Goal: Task Accomplishment & Management: Complete application form

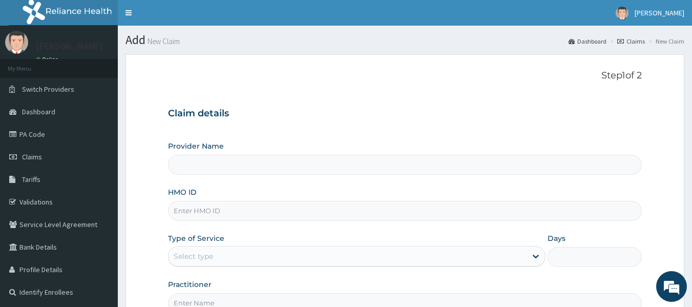
click at [218, 211] on input "HMO ID" at bounding box center [405, 211] width 474 height 20
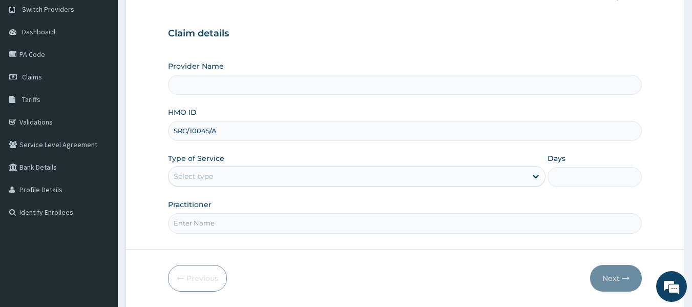
type input "SRC/10045/A"
click at [206, 177] on div "Select type" at bounding box center [193, 176] width 39 height 10
click at [283, 261] on form "Step 1 of 2 Claim details Provider Name HMO ID SRC/10045/A Type of Service Sele…" at bounding box center [405, 140] width 559 height 332
click at [222, 172] on div "Select type" at bounding box center [348, 176] width 358 height 16
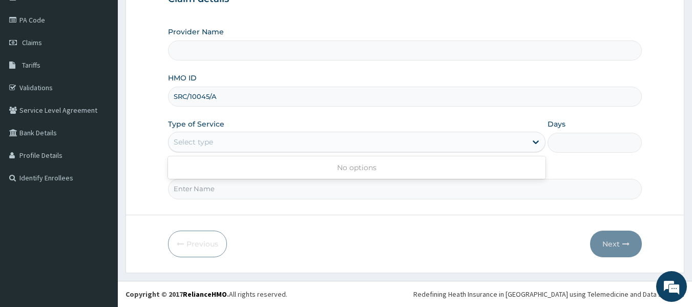
scroll to position [0, 0]
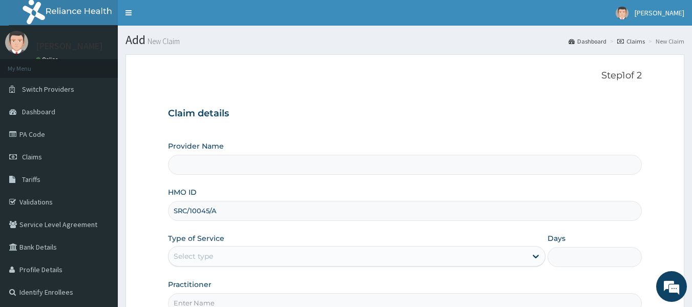
click at [233, 254] on div "Select type" at bounding box center [348, 256] width 358 height 16
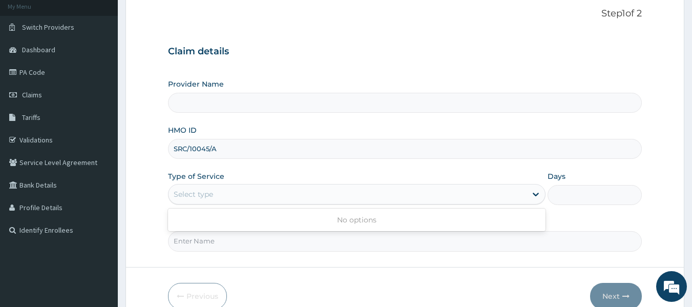
scroll to position [64, 0]
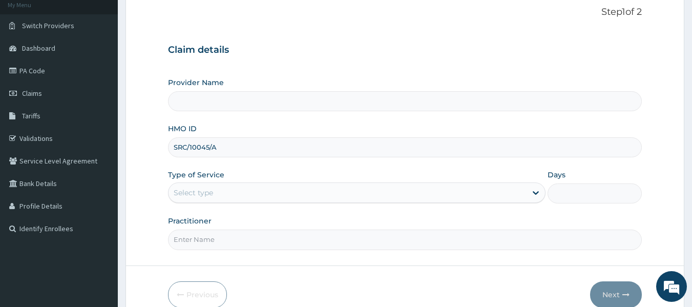
click at [323, 254] on form "Step 1 of 2 Claim details Provider Name HMO ID SRC/10045/A Type of Service Sele…" at bounding box center [405, 157] width 559 height 332
click at [251, 191] on div "Select type" at bounding box center [348, 192] width 358 height 16
drag, startPoint x: 251, startPoint y: 191, endPoint x: 244, endPoint y: 193, distance: 7.6
click at [244, 193] on div "Select type" at bounding box center [348, 192] width 358 height 16
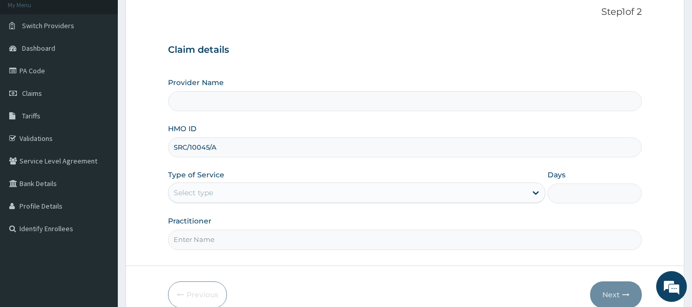
click at [244, 193] on div "Select type" at bounding box center [348, 192] width 358 height 16
drag, startPoint x: 240, startPoint y: 181, endPoint x: 220, endPoint y: 192, distance: 22.5
click at [220, 192] on div "Type of Service Select type" at bounding box center [357, 187] width 378 height 34
click at [220, 192] on div "Select type" at bounding box center [348, 192] width 358 height 16
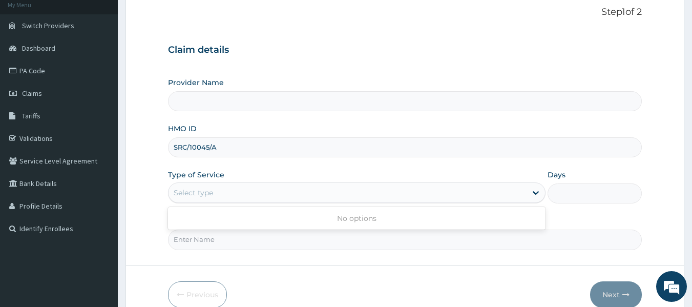
click at [220, 192] on div "Select type" at bounding box center [348, 192] width 358 height 16
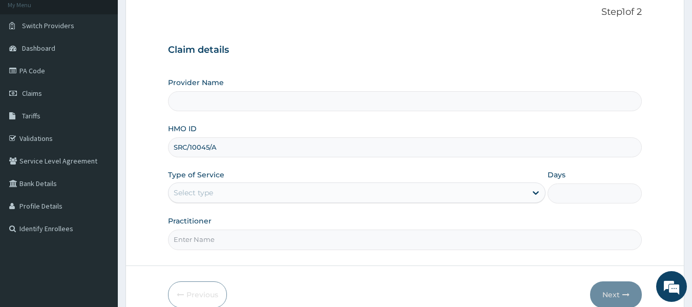
click at [220, 192] on div "Select type" at bounding box center [348, 192] width 358 height 16
click at [301, 245] on input "Practitioner" at bounding box center [405, 240] width 474 height 20
click at [352, 214] on div "Provider Name HMO ID SRC/10045/A Type of Service Select type Days Practitioner" at bounding box center [405, 163] width 474 height 172
click at [303, 192] on div "Select type" at bounding box center [348, 192] width 358 height 16
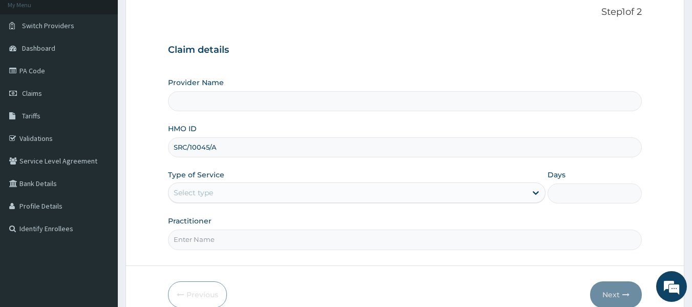
click at [309, 234] on input "Practitioner" at bounding box center [405, 240] width 474 height 20
click at [342, 213] on div "Provider Name HMO ID SRC/10045/A Type of Service Select type Days Practitioner" at bounding box center [405, 163] width 474 height 172
click at [282, 194] on div "Select type" at bounding box center [348, 192] width 358 height 16
click at [356, 257] on form "Step 1 of 2 Claim details Provider Name HMO ID SRC/10045/A Type of Service Sele…" at bounding box center [405, 157] width 559 height 332
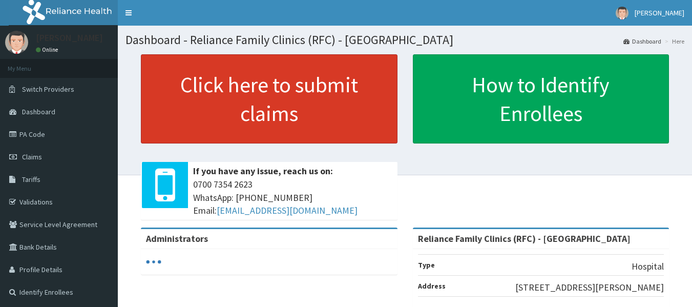
click at [310, 95] on link "Click here to submit claims" at bounding box center [269, 98] width 257 height 89
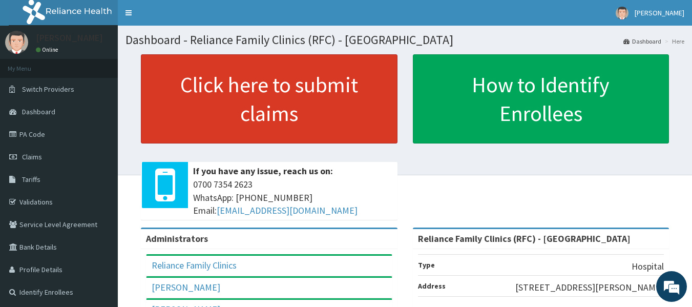
click at [361, 111] on link "Click here to submit claims" at bounding box center [269, 98] width 257 height 89
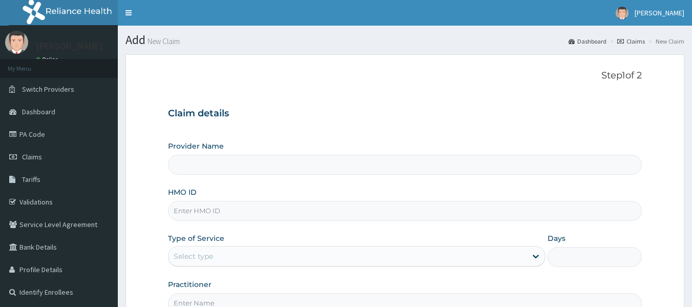
type input "Reliance Family Clinics (RFC) - [GEOGRAPHIC_DATA]"
click at [196, 205] on input "HMO ID" at bounding box center [405, 211] width 474 height 20
paste input "SRC/10045/A"
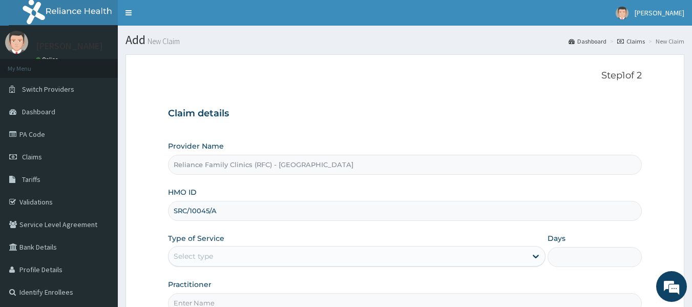
click at [196, 205] on input "SRC/10045/A" at bounding box center [405, 211] width 474 height 20
type input "SRC/10045/A"
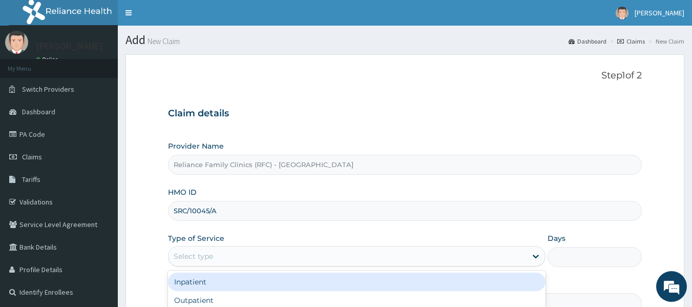
click at [202, 252] on div "Select type" at bounding box center [193, 256] width 39 height 10
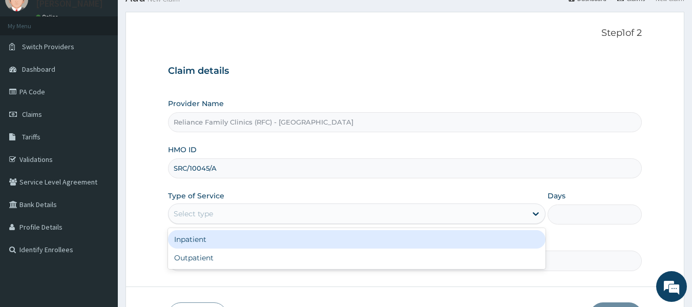
scroll to position [43, 0]
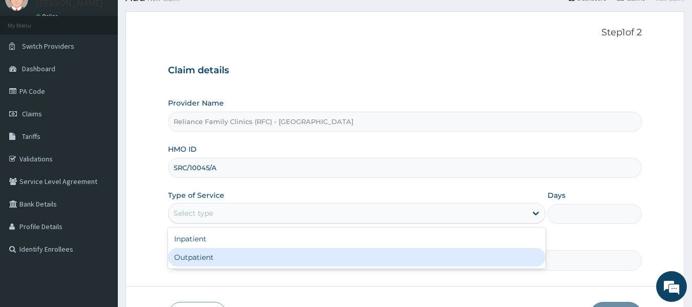
click at [202, 254] on div "Outpatient" at bounding box center [357, 257] width 378 height 18
type input "1"
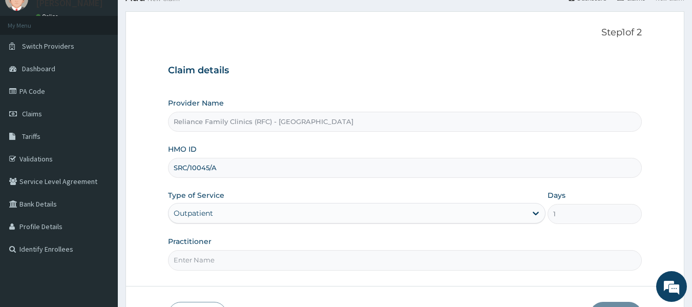
click at [205, 261] on input "Practitioner" at bounding box center [405, 260] width 474 height 20
click at [212, 256] on input "Practitioner" at bounding box center [405, 260] width 474 height 20
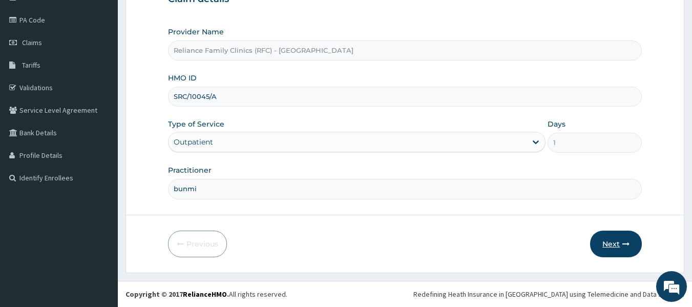
type input "bunmi"
click at [633, 244] on button "Next" at bounding box center [616, 244] width 52 height 27
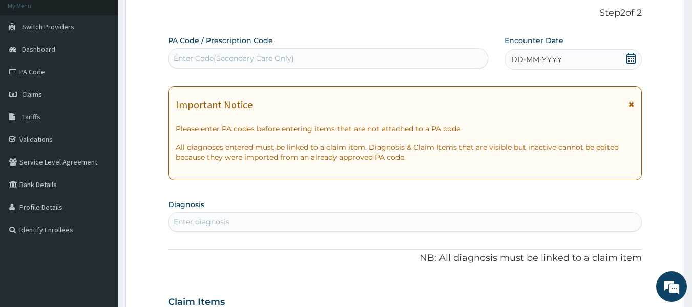
scroll to position [59, 0]
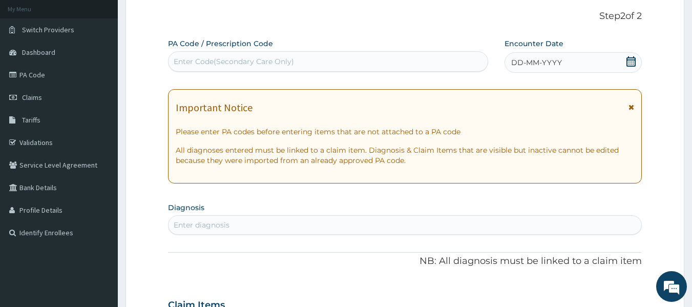
click at [190, 224] on div "Enter diagnosis" at bounding box center [202, 225] width 56 height 10
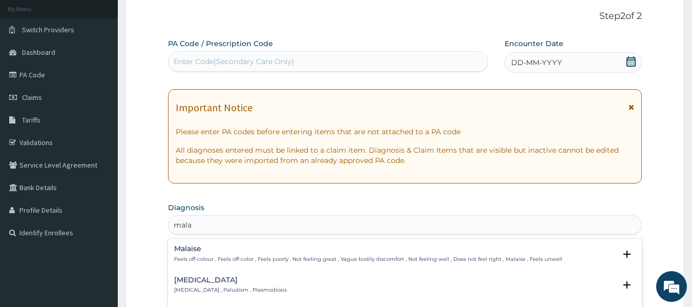
type input "malar"
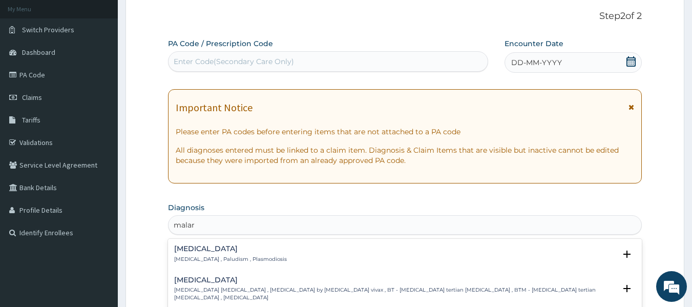
click at [242, 259] on p "Malaria , Paludism , Plasmodiosis" at bounding box center [230, 259] width 113 height 7
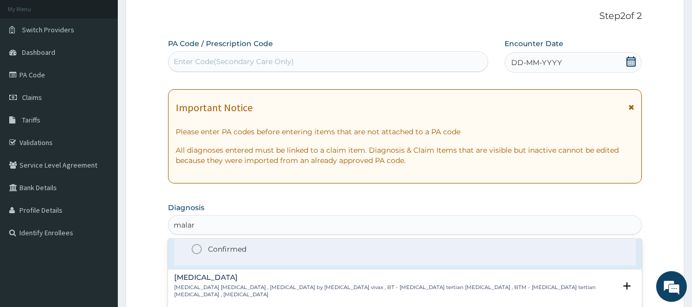
scroll to position [65, 0]
click at [238, 250] on p "Confirmed" at bounding box center [227, 251] width 38 height 10
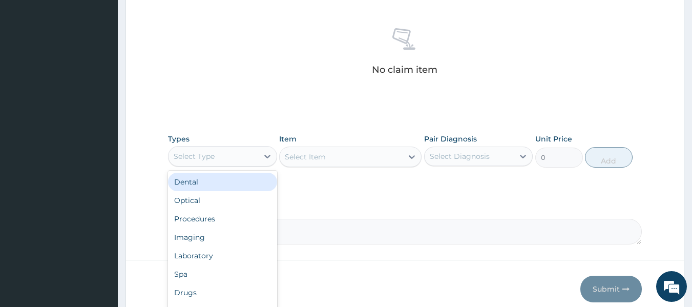
scroll to position [392, 0]
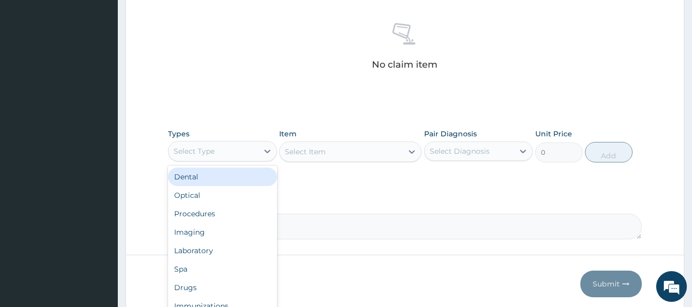
click at [222, 206] on div "Procedures" at bounding box center [222, 213] width 109 height 18
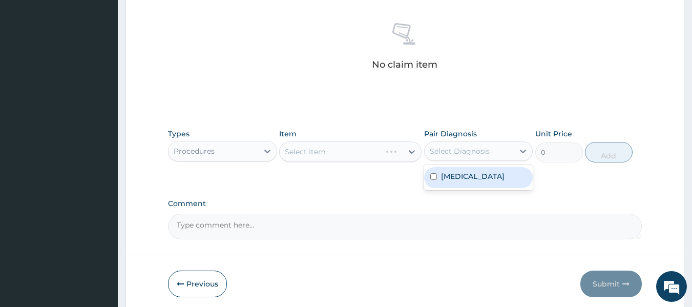
click at [471, 176] on div "Malaria" at bounding box center [478, 177] width 109 height 21
checkbox input "true"
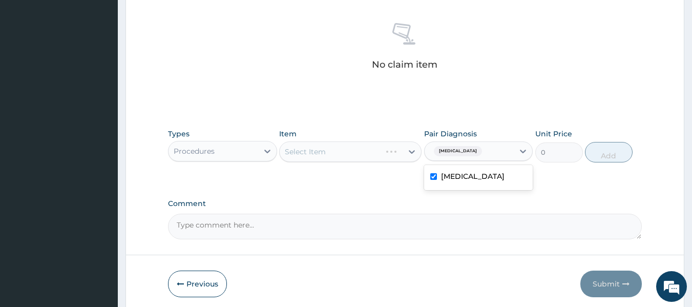
click at [371, 145] on div "Select Item" at bounding box center [350, 151] width 142 height 20
click at [379, 148] on div "Select Item" at bounding box center [350, 151] width 142 height 20
click at [371, 153] on div "Select Item" at bounding box center [350, 151] width 142 height 20
click at [376, 154] on div "Select Item" at bounding box center [350, 151] width 142 height 20
click at [369, 154] on div "Select Item" at bounding box center [350, 151] width 142 height 20
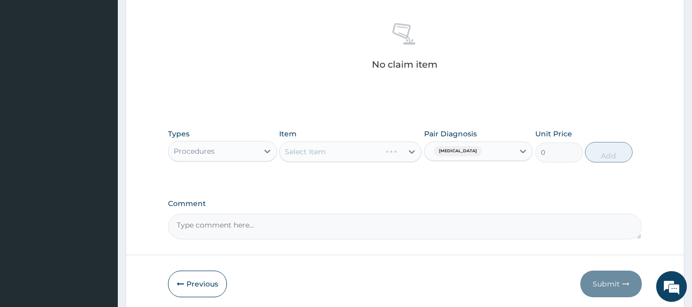
click at [403, 148] on div "Select Item" at bounding box center [350, 151] width 142 height 20
click at [392, 154] on div "Select Item" at bounding box center [350, 151] width 142 height 20
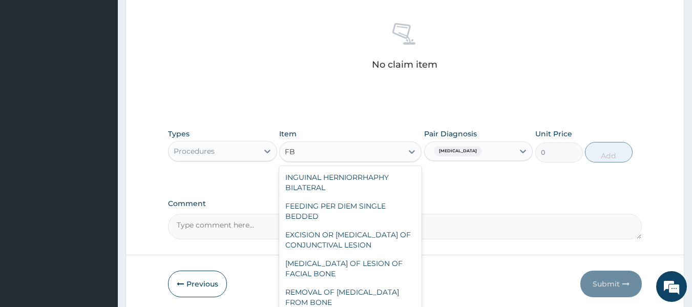
type input "F"
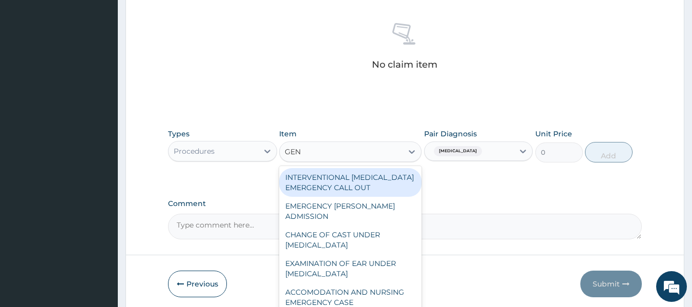
type input "GENE"
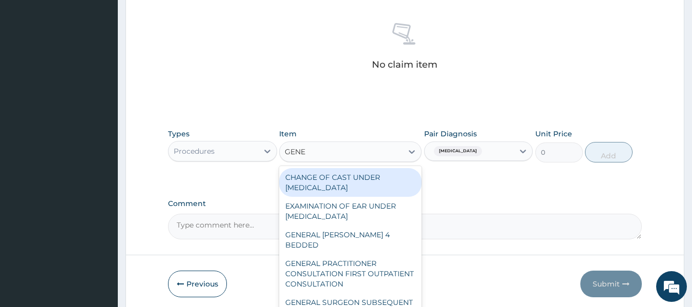
click at [351, 257] on div "GENERAL PRACTITIONER CONSULTATION FIRST OUTPATIENT CONSULTATION" at bounding box center [350, 273] width 142 height 39
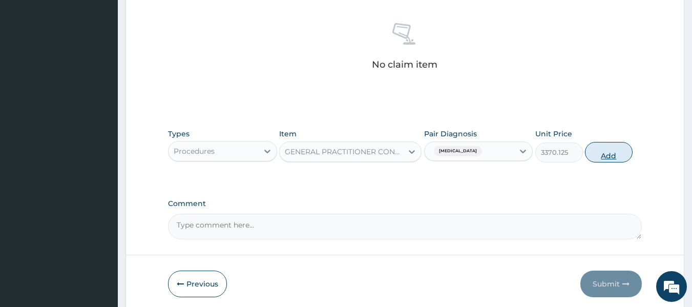
click at [606, 152] on button "Add" at bounding box center [609, 152] width 48 height 20
type input "0"
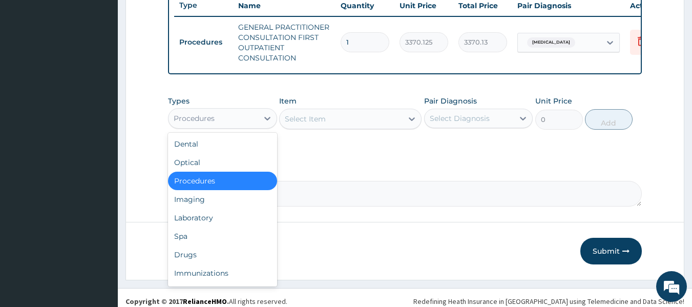
click at [211, 223] on div "Laboratory" at bounding box center [222, 218] width 109 height 18
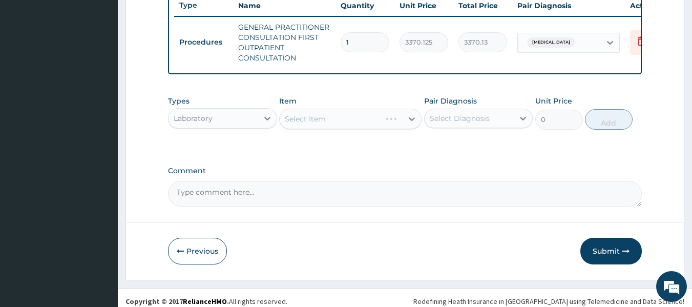
click at [346, 129] on div "Select Item" at bounding box center [350, 119] width 142 height 20
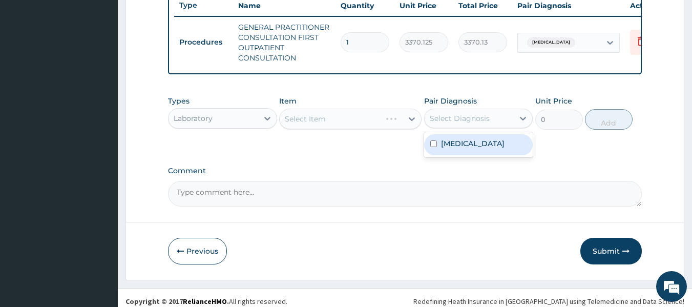
click at [487, 155] on div "Malaria" at bounding box center [478, 144] width 109 height 21
checkbox input "true"
click at [362, 118] on div "Select Item" at bounding box center [350, 119] width 142 height 20
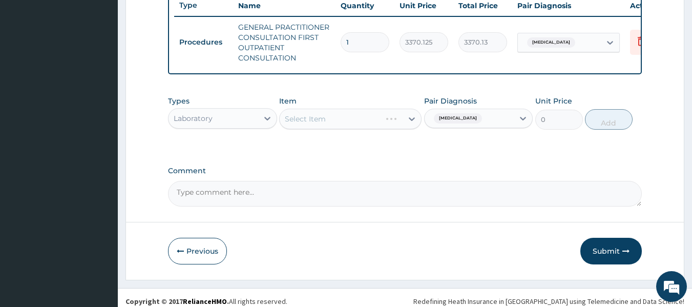
click at [347, 120] on div "Select Item" at bounding box center [350, 119] width 142 height 20
click at [344, 129] on div "Select Item" at bounding box center [350, 119] width 142 height 20
click at [342, 126] on div "Select Item" at bounding box center [350, 119] width 142 height 20
click at [359, 113] on div "Item Select Item" at bounding box center [350, 113] width 142 height 34
click at [379, 135] on div "Types Laboratory Item Select Item Pair Diagnosis Malaria Unit Price 0 Add" at bounding box center [405, 113] width 474 height 44
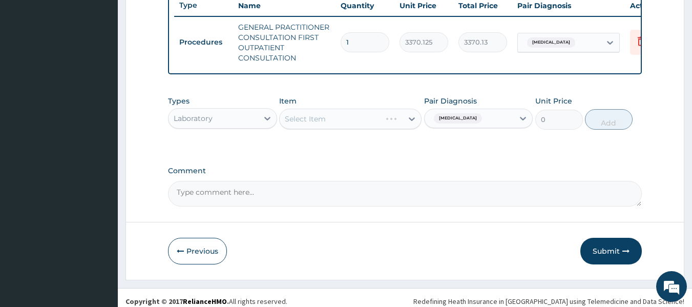
click at [363, 126] on div "Select Item" at bounding box center [350, 119] width 142 height 20
click at [370, 124] on div "Select Item" at bounding box center [350, 119] width 142 height 20
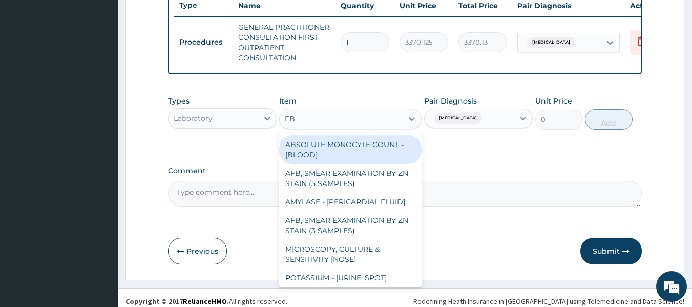
type input "FBC"
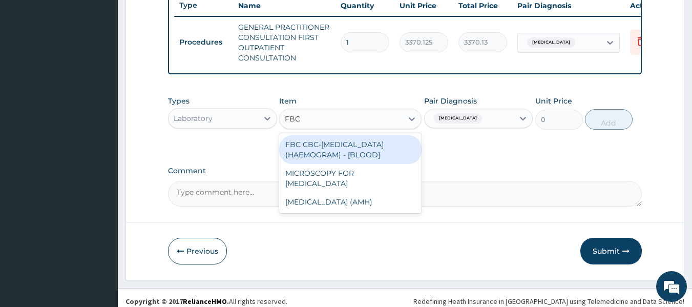
click at [375, 151] on div "FBC CBC-COMPLETE BLOOD COUNT (HAEMOGRAM) - [BLOOD]" at bounding box center [350, 149] width 142 height 29
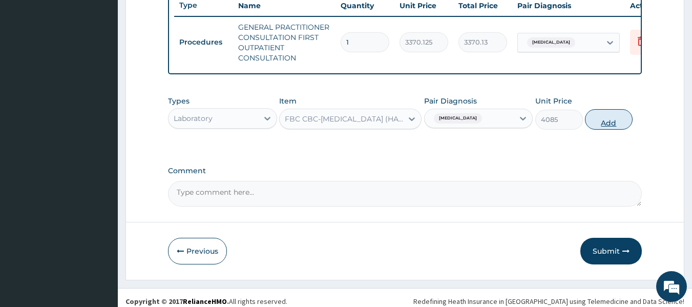
click at [608, 130] on button "Add" at bounding box center [609, 119] width 48 height 20
type input "0"
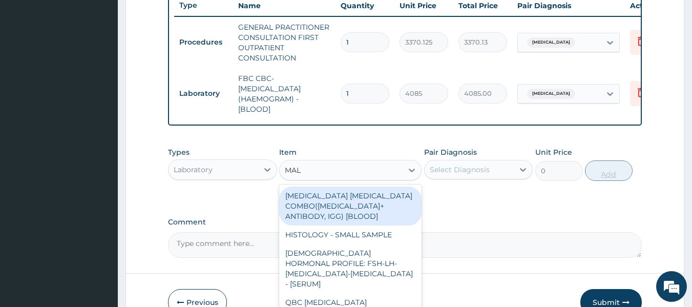
type input "MALA"
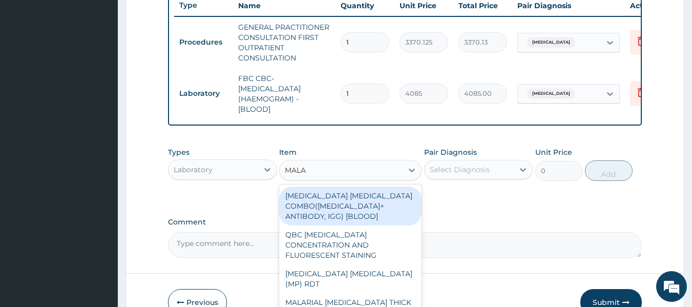
click at [387, 273] on div "MALARIA PARASITE (MP) RDT" at bounding box center [350, 278] width 142 height 29
type input "1531.875"
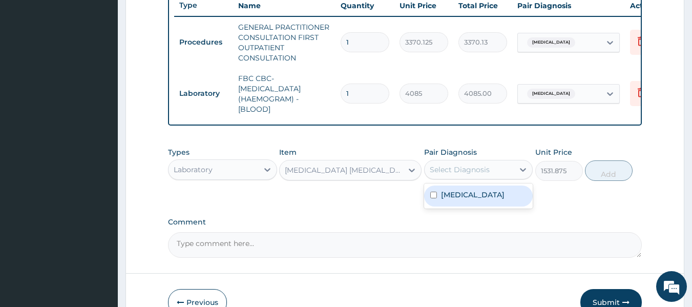
click at [490, 206] on div "Malaria" at bounding box center [478, 195] width 109 height 21
checkbox input "true"
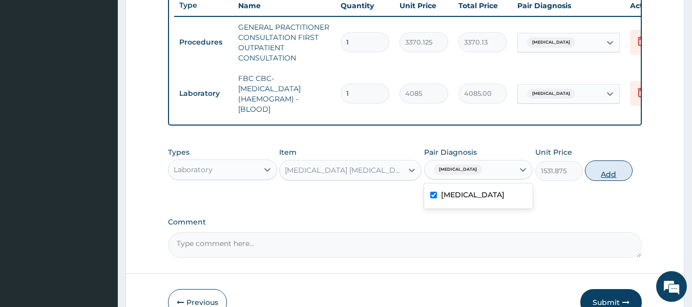
click at [613, 180] on button "Add" at bounding box center [609, 170] width 48 height 20
type input "0"
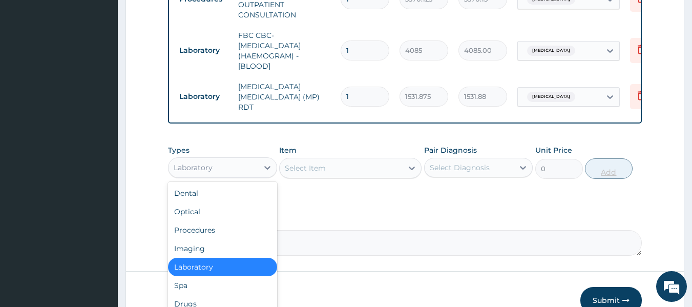
scroll to position [439, 0]
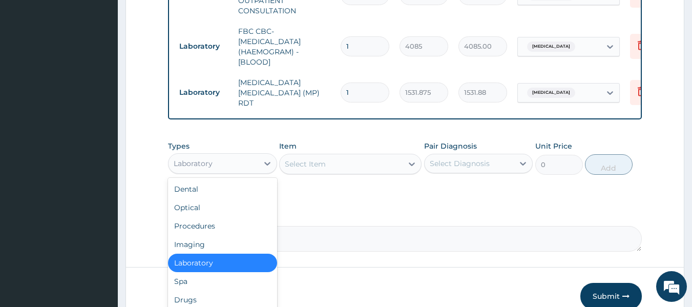
click at [223, 292] on div "Drugs" at bounding box center [222, 299] width 109 height 18
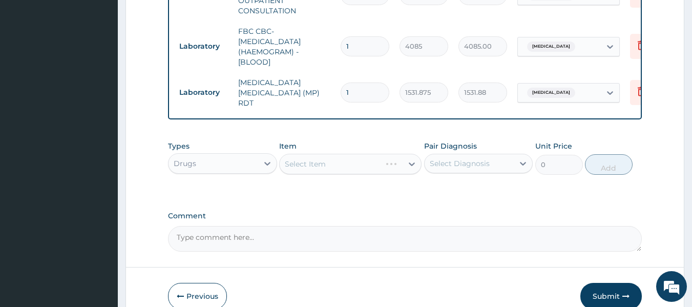
click at [338, 161] on div "Select Item" at bounding box center [350, 164] width 142 height 20
click at [478, 188] on div "Malaria" at bounding box center [478, 189] width 109 height 21
checkbox input "true"
click at [361, 170] on div "Select Item" at bounding box center [350, 164] width 142 height 20
click at [355, 161] on div "Select Item" at bounding box center [350, 164] width 142 height 20
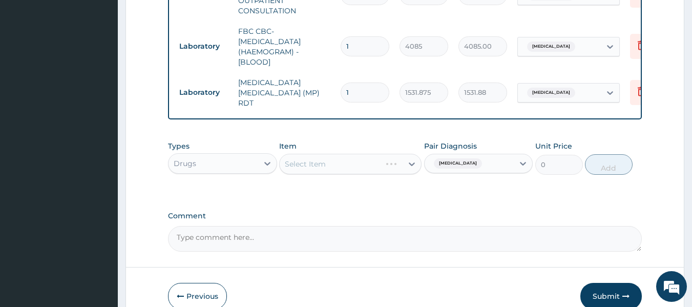
click at [387, 170] on div "Select Item" at bounding box center [350, 164] width 142 height 20
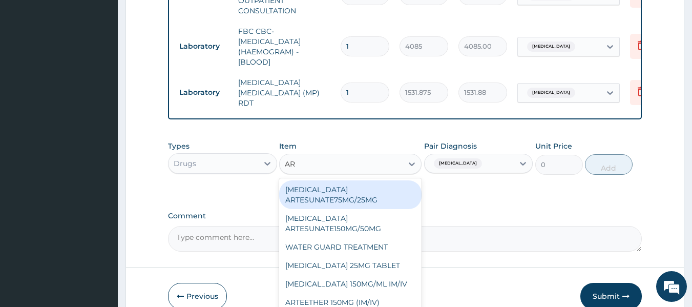
type input "ART"
click at [375, 289] on div "ARTEMETHER LUMEFANTRINE 80/480MG TABLET" at bounding box center [350, 289] width 142 height 29
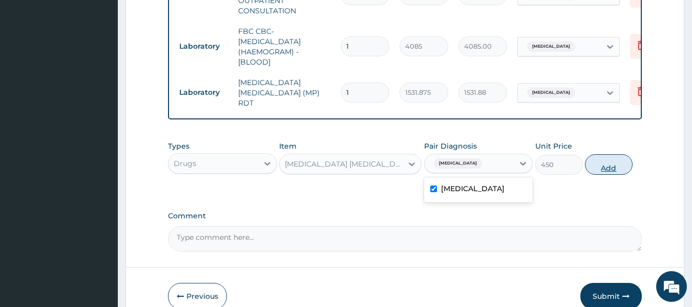
click at [609, 164] on button "Add" at bounding box center [609, 164] width 48 height 20
type input "0"
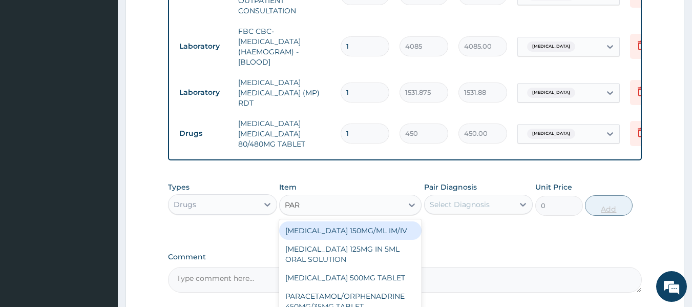
type input "PARA"
click at [372, 267] on div "PARACETAMOL 125MG IN 5ML ORAL SOLUTION" at bounding box center [350, 254] width 142 height 29
type input "1032"
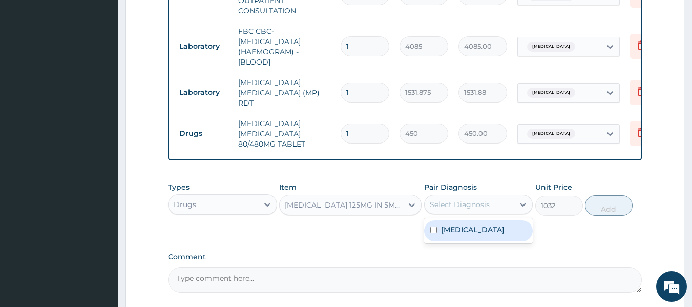
click at [497, 231] on div "Malaria" at bounding box center [478, 230] width 109 height 21
checkbox input "true"
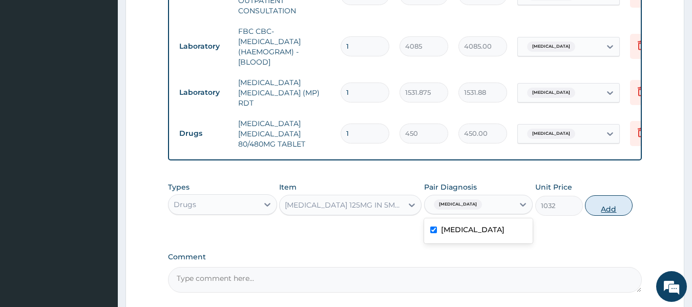
click at [622, 206] on button "Add" at bounding box center [609, 205] width 48 height 20
type input "0"
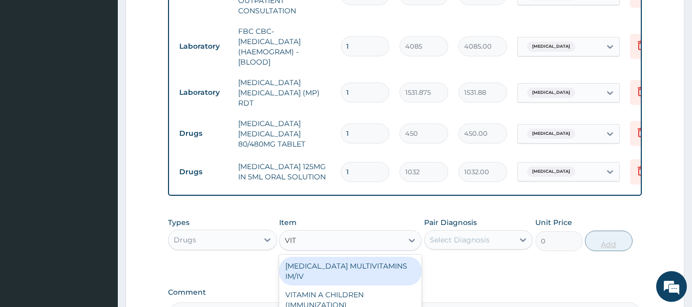
type input "VITA"
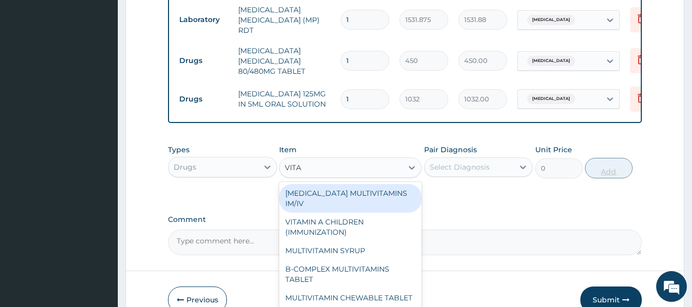
scroll to position [515, 0]
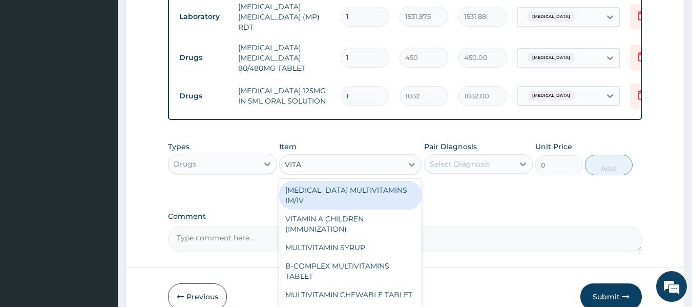
click at [393, 270] on div "B-COMPLEX MULTIVITAMINS TABLET" at bounding box center [350, 271] width 142 height 29
type input "31.04999923706055"
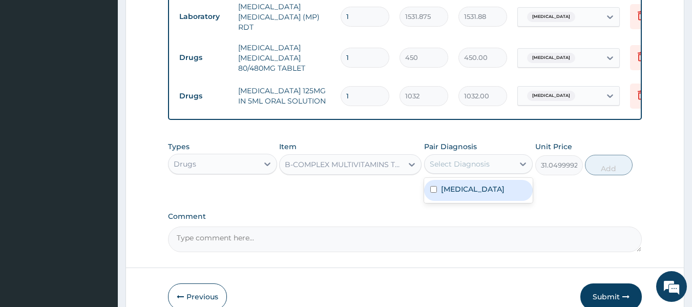
click at [500, 191] on div "Malaria" at bounding box center [478, 190] width 109 height 21
checkbox input "true"
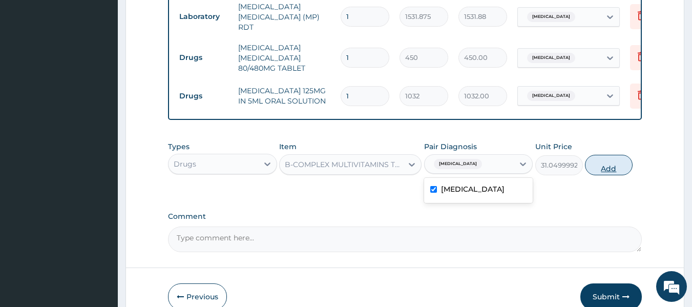
click at [610, 170] on button "Add" at bounding box center [609, 165] width 48 height 20
type input "0"
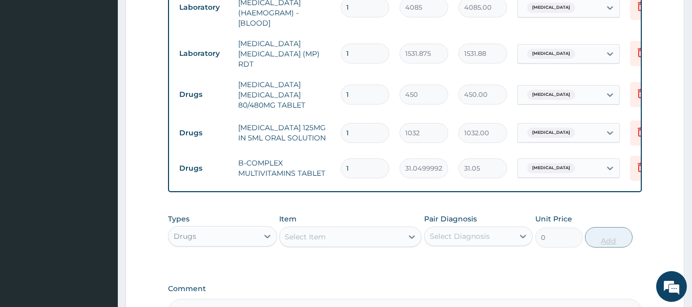
scroll to position [475, 0]
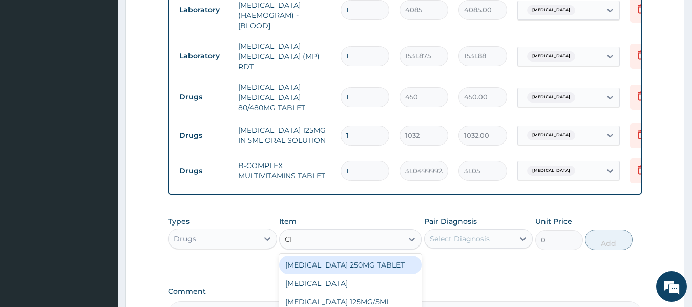
type input "CIP"
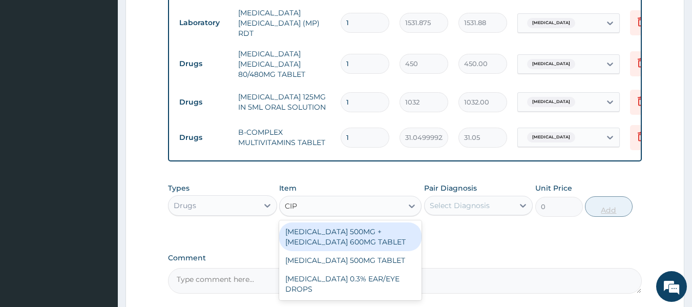
scroll to position [509, 0]
click at [383, 265] on div "CIPROFLOXACIN 500MG TABLET" at bounding box center [350, 260] width 142 height 18
type input "400"
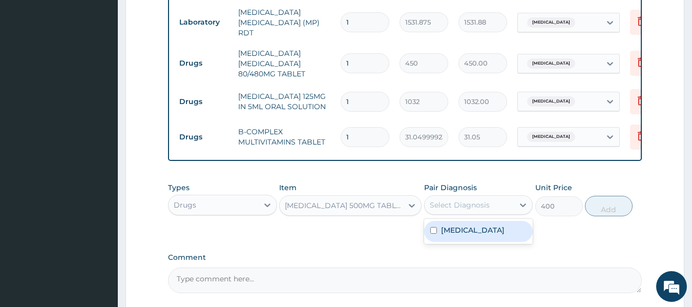
click at [504, 236] on div "Malaria" at bounding box center [478, 231] width 109 height 21
checkbox input "true"
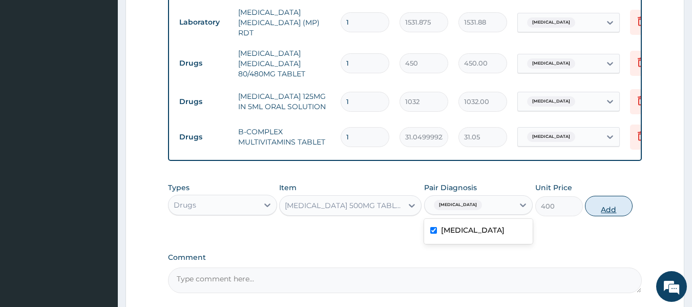
click at [613, 210] on button "Add" at bounding box center [609, 206] width 48 height 20
type input "0"
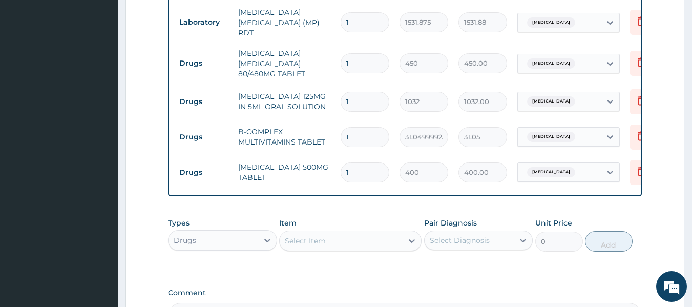
click at [367, 57] on input "1" at bounding box center [365, 63] width 49 height 20
type input "0.00"
type input "6"
type input "2700.00"
type input "6"
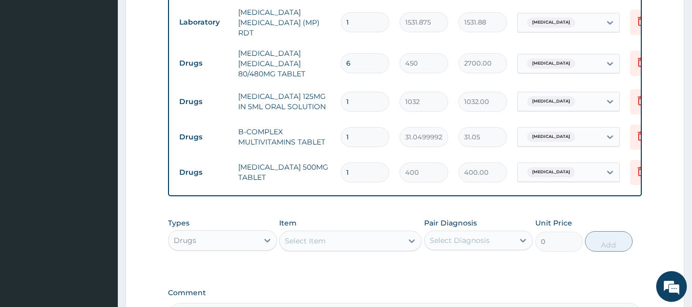
click at [361, 95] on input "1" at bounding box center [365, 102] width 49 height 20
type input "18"
type input "18576.00"
type input "18"
click at [360, 132] on input "1" at bounding box center [365, 137] width 49 height 20
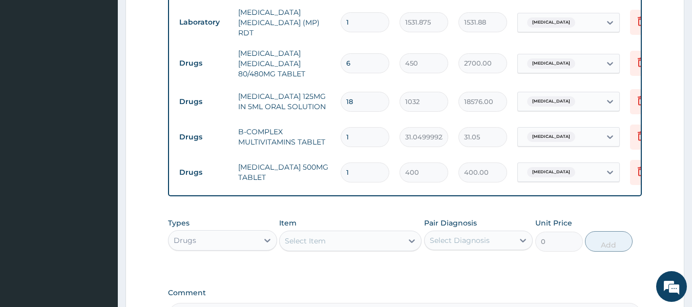
type input "14"
type input "434.70"
type input "14"
click at [363, 164] on input "1" at bounding box center [365, 172] width 49 height 20
type input "10"
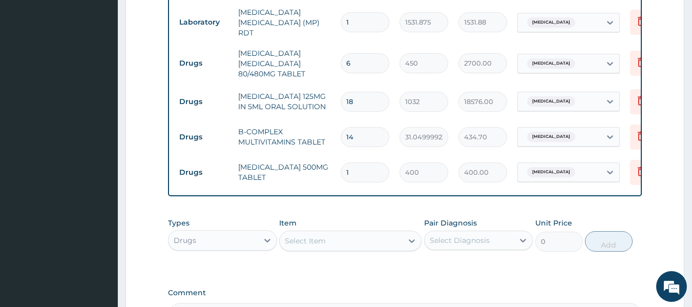
type input "4000.00"
type input "10"
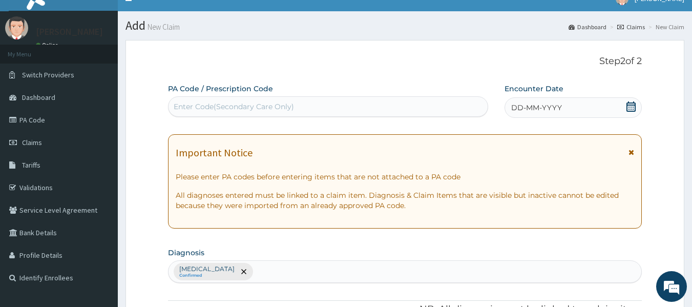
scroll to position [0, 0]
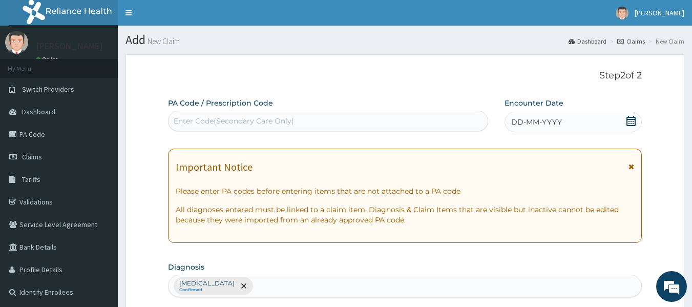
click at [525, 126] on span "DD-MM-YYYY" at bounding box center [536, 122] width 51 height 10
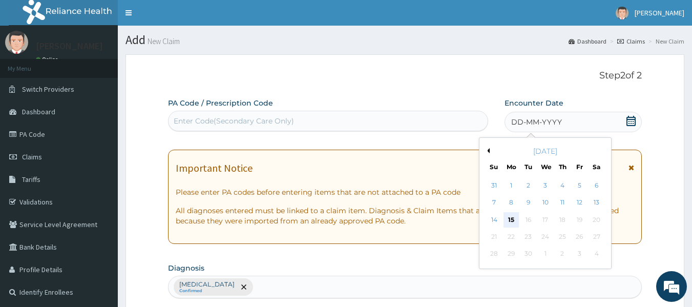
click at [511, 219] on div "15" at bounding box center [511, 219] width 15 height 15
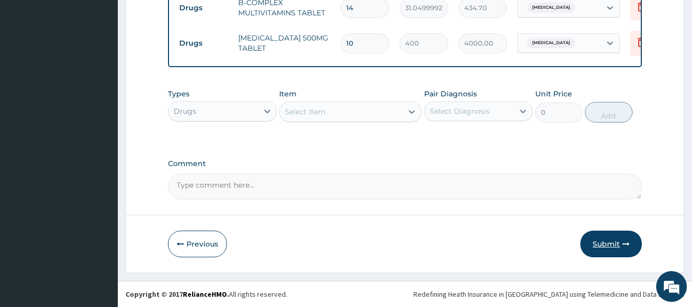
click at [616, 249] on button "Submit" at bounding box center [610, 244] width 61 height 27
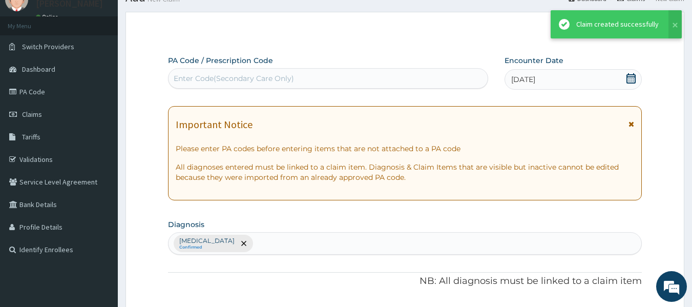
scroll to position [640, 0]
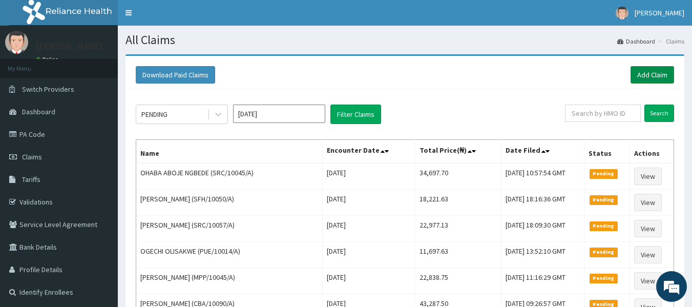
click at [655, 69] on link "Add Claim" at bounding box center [653, 74] width 44 height 17
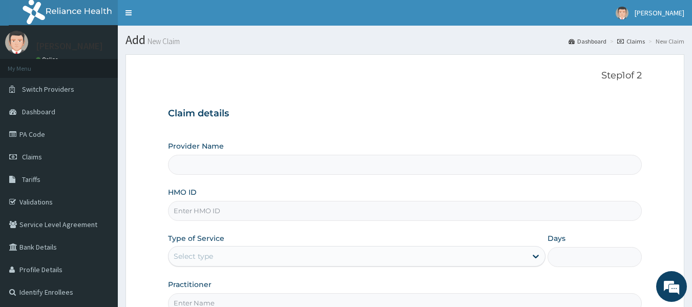
click at [211, 206] on input "HMO ID" at bounding box center [405, 211] width 474 height 20
type input "Reliance Family Clinics (RFC) - Lekki"
paste input "AET/10087/A"
type input "AET/10087/A"
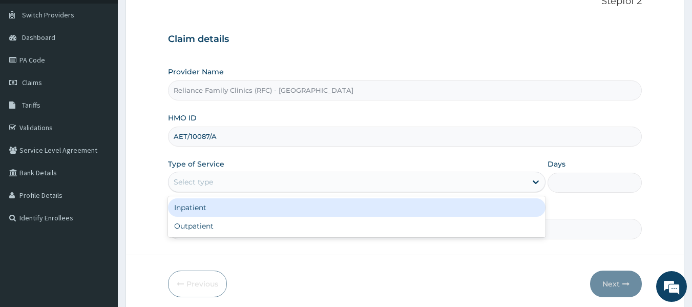
scroll to position [75, 0]
click at [221, 225] on div "Outpatient" at bounding box center [357, 225] width 378 height 18
type input "1"
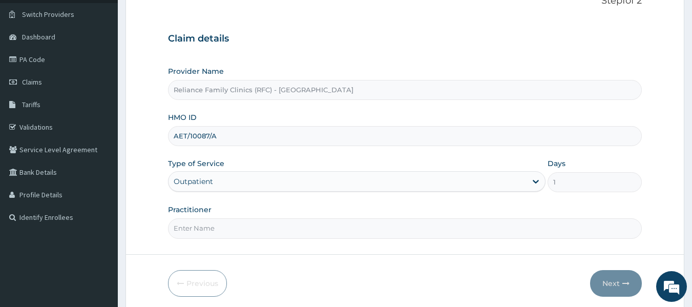
click at [221, 225] on input "Practitioner" at bounding box center [405, 228] width 474 height 20
type input "locum"
click at [616, 279] on button "Next" at bounding box center [616, 283] width 52 height 27
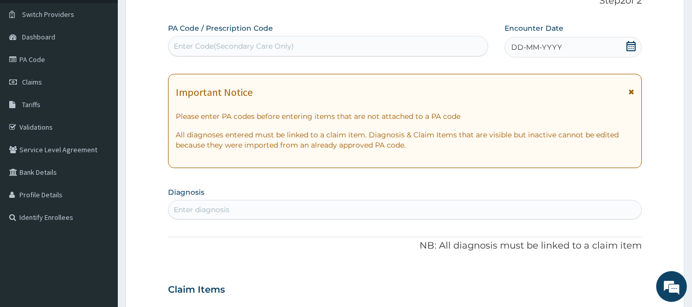
scroll to position [0, 0]
click at [214, 207] on div "Enter diagnosis" at bounding box center [202, 209] width 56 height 10
type input "MALAR"
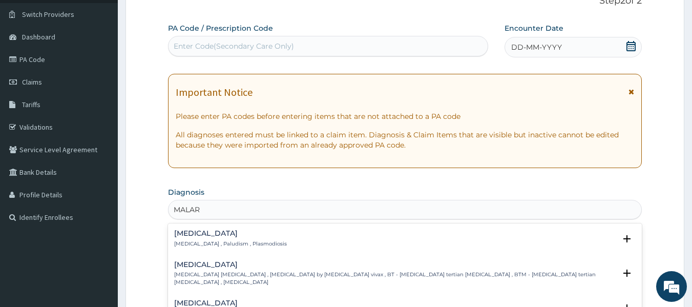
click at [256, 236] on h4 "Malaria" at bounding box center [230, 234] width 113 height 8
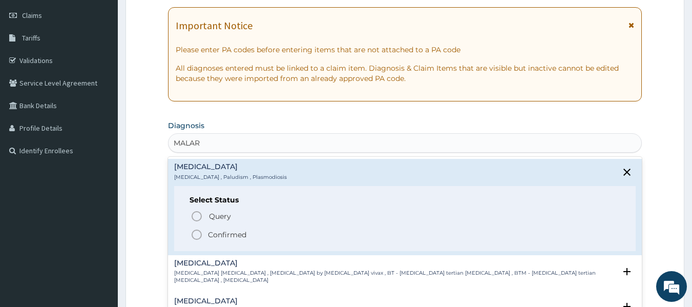
scroll to position [144, 0]
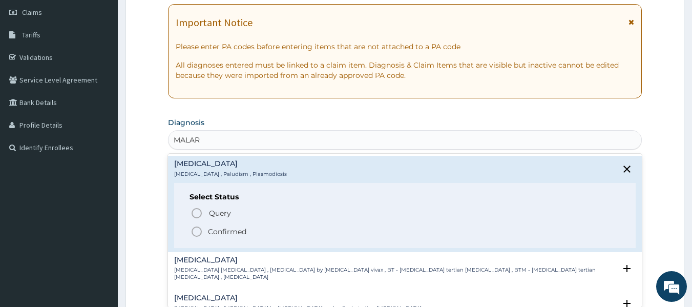
click at [243, 235] on p "Confirmed" at bounding box center [227, 231] width 38 height 10
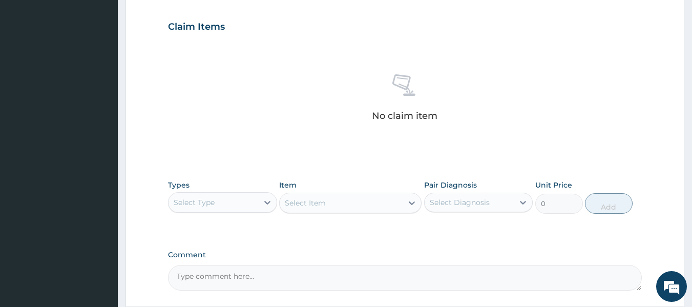
scroll to position [345, 0]
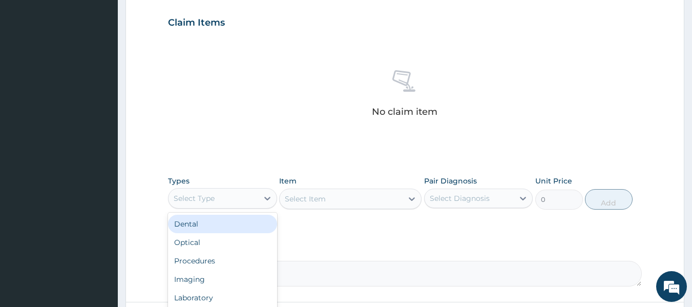
click at [221, 262] on div "Procedures" at bounding box center [222, 261] width 109 height 18
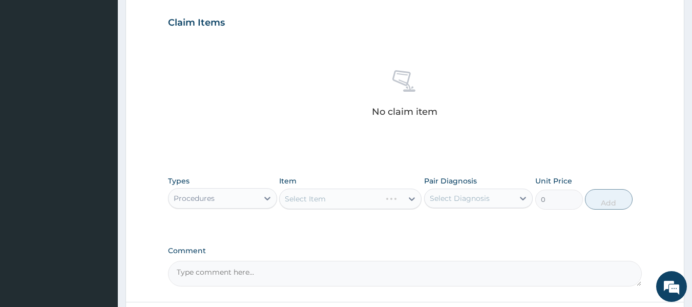
click at [370, 207] on div "Select Item" at bounding box center [350, 199] width 142 height 20
click at [480, 225] on div "Malaria" at bounding box center [478, 224] width 109 height 21
checkbox input "true"
click at [364, 194] on div "Select Item" at bounding box center [350, 199] width 142 height 20
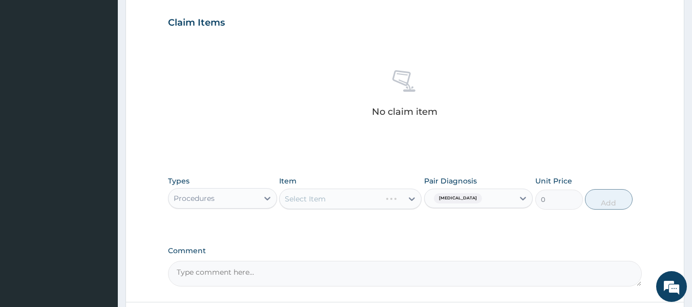
click at [363, 204] on div "Select Item" at bounding box center [350, 199] width 142 height 20
click at [374, 194] on div "Select Item" at bounding box center [350, 199] width 142 height 20
click at [371, 204] on div "Select Item" at bounding box center [350, 199] width 142 height 20
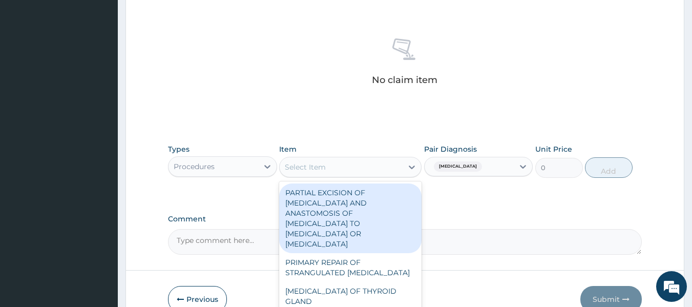
scroll to position [409, 0]
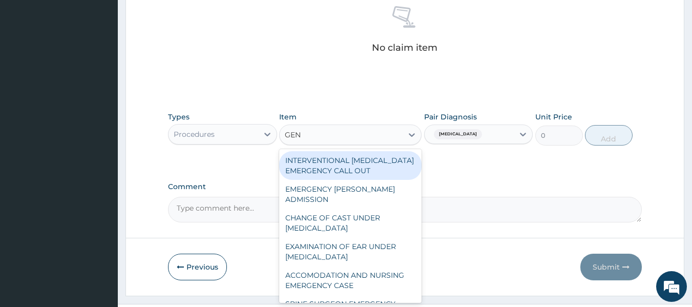
type input "GENE"
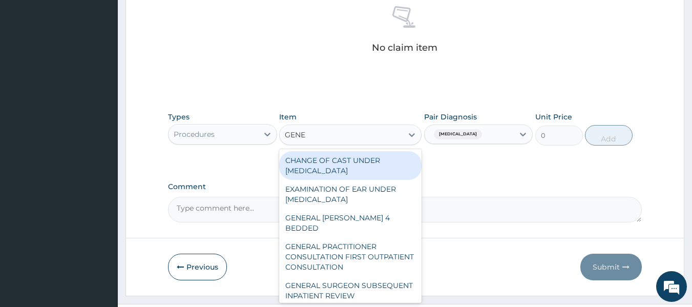
click at [361, 239] on div "GENERAL PRACTITIONER CONSULTATION FIRST OUTPATIENT CONSULTATION" at bounding box center [350, 256] width 142 height 39
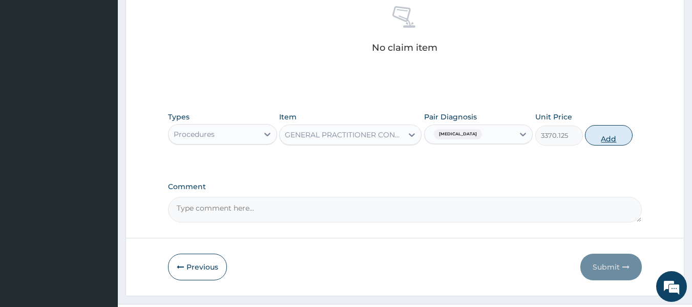
click at [607, 138] on button "Add" at bounding box center [609, 135] width 48 height 20
type input "0"
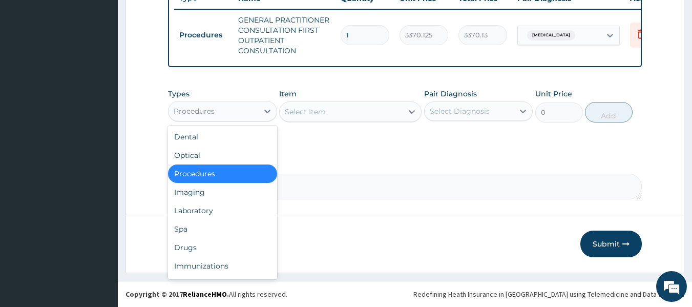
click at [219, 213] on div "Laboratory" at bounding box center [222, 210] width 109 height 18
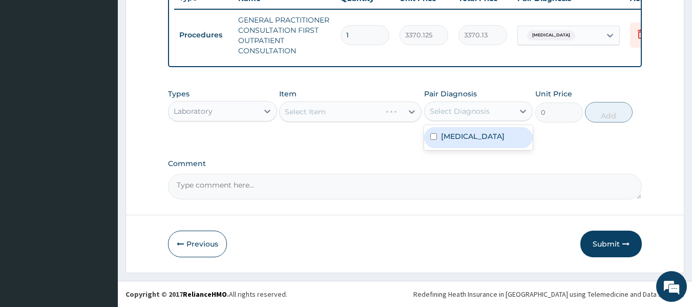
click at [490, 137] on div "Malaria" at bounding box center [478, 137] width 109 height 21
checkbox input "true"
click at [374, 117] on div "Select Item" at bounding box center [350, 111] width 142 height 20
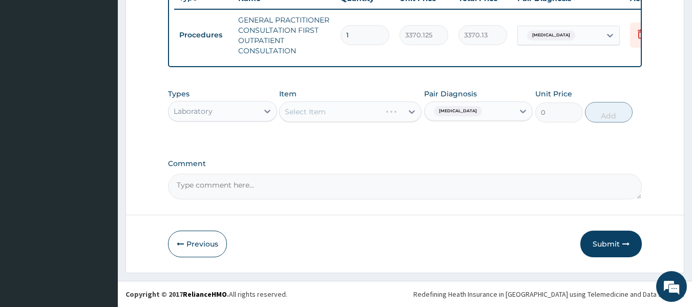
click at [374, 117] on div "Select Item" at bounding box center [350, 111] width 142 height 20
click at [369, 114] on div "Select Item" at bounding box center [350, 111] width 142 height 20
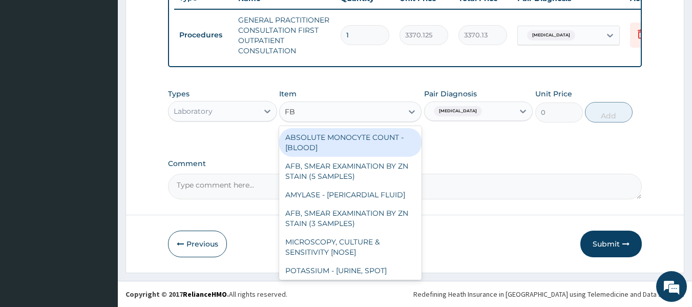
type input "FBC"
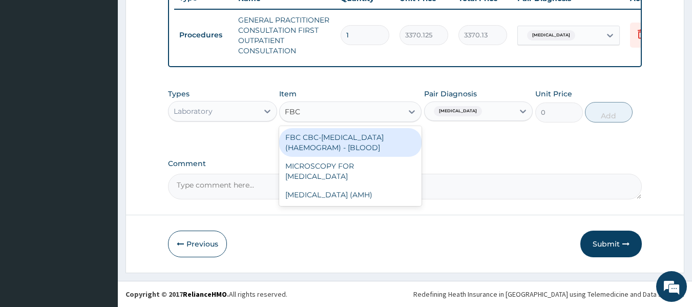
click at [381, 144] on div "FBC CBC-COMPLETE BLOOD COUNT (HAEMOGRAM) - [BLOOD]" at bounding box center [350, 142] width 142 height 29
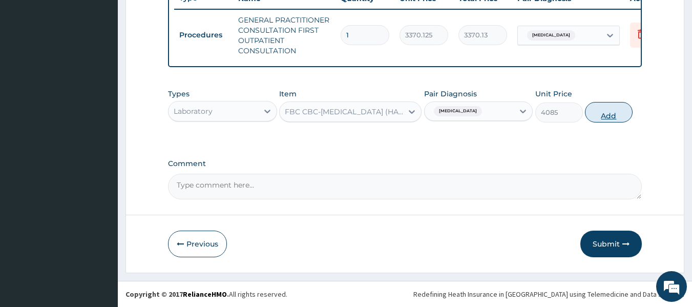
click at [607, 118] on button "Add" at bounding box center [609, 112] width 48 height 20
type input "0"
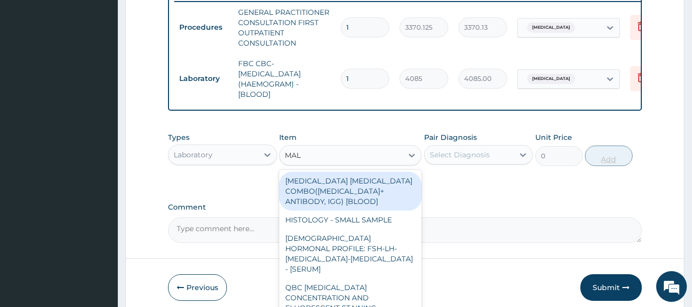
type input "MALA"
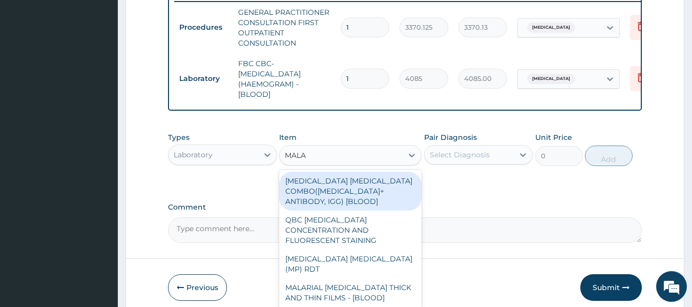
click at [385, 260] on div "MALARIA PARASITE (MP) RDT" at bounding box center [350, 263] width 142 height 29
type input "1531.875"
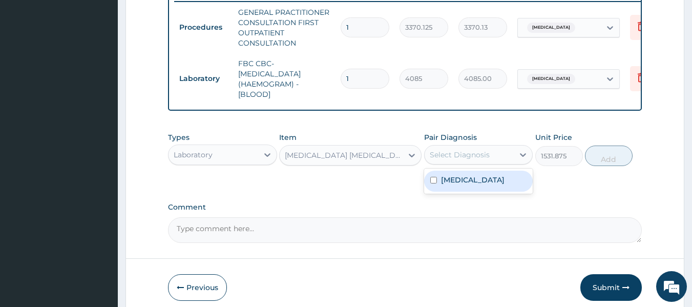
click at [505, 188] on div "Malaria" at bounding box center [478, 181] width 109 height 21
checkbox input "true"
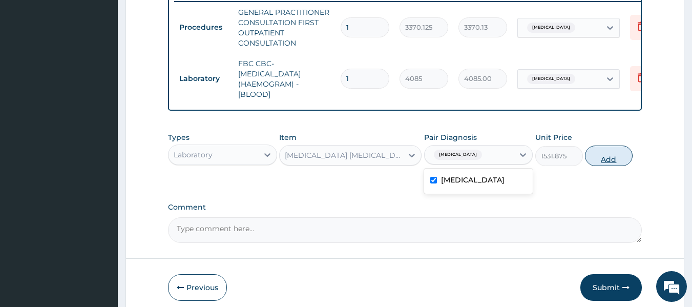
click at [614, 162] on button "Add" at bounding box center [609, 155] width 48 height 20
type input "0"
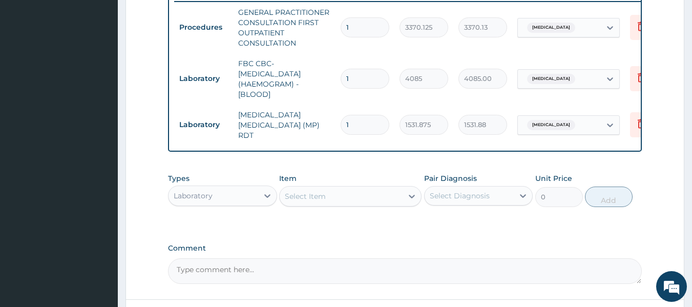
type input "2"
type input "3063.75"
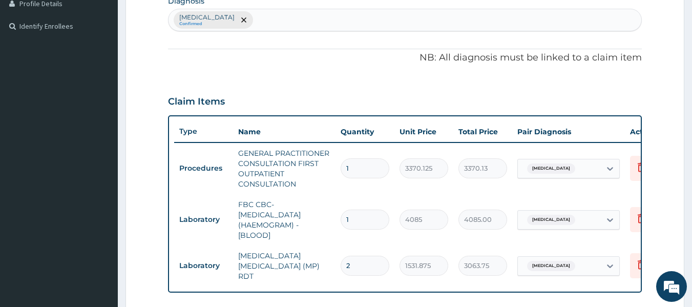
scroll to position [286, 0]
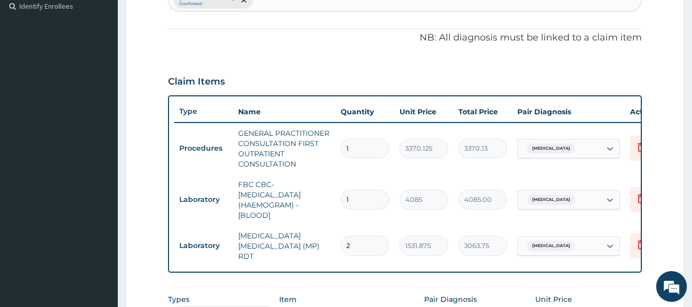
type input "2"
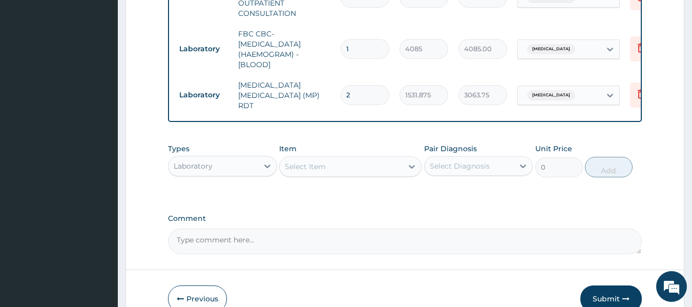
scroll to position [493, 0]
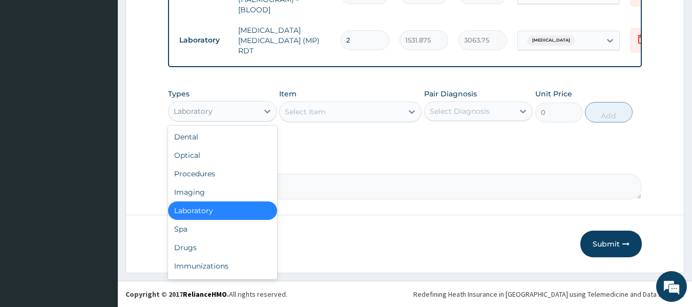
click at [223, 111] on div "Laboratory" at bounding box center [214, 111] width 90 height 16
click at [197, 248] on div "Drugs" at bounding box center [222, 247] width 109 height 18
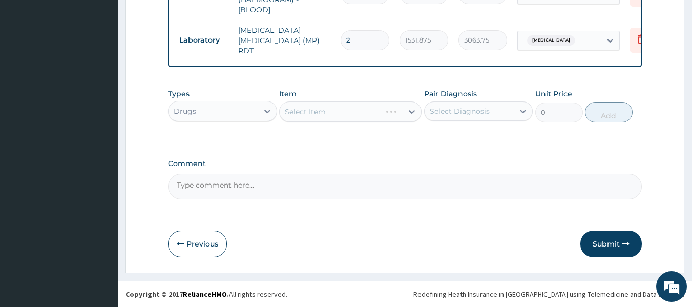
click at [375, 114] on div "Select Item" at bounding box center [350, 111] width 142 height 20
click at [496, 140] on div "Malaria" at bounding box center [478, 137] width 109 height 21
checkbox input "true"
click at [369, 108] on div "Select Item" at bounding box center [350, 111] width 142 height 20
click at [362, 110] on div "Select Item" at bounding box center [350, 111] width 142 height 20
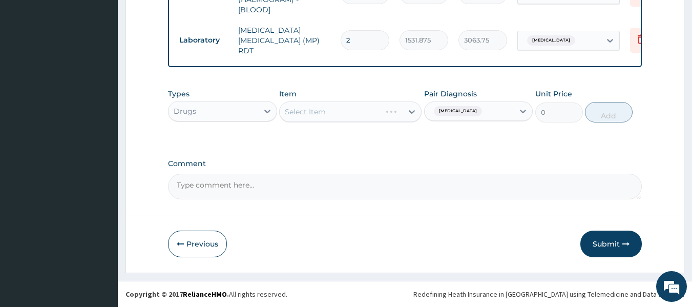
click at [388, 105] on div "Select Item" at bounding box center [350, 111] width 142 height 20
click at [379, 109] on div "Select Item" at bounding box center [350, 111] width 142 height 20
click at [380, 114] on div "Select Item" at bounding box center [350, 111] width 142 height 20
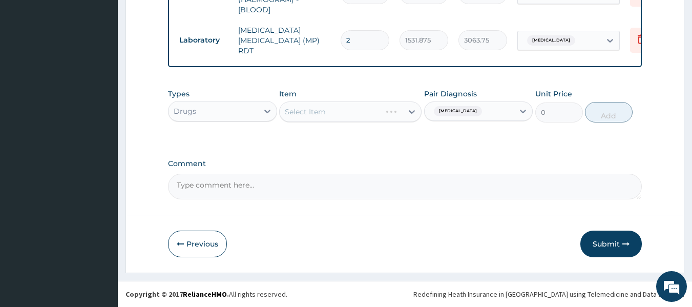
click at [389, 113] on div "Select Item" at bounding box center [350, 111] width 142 height 20
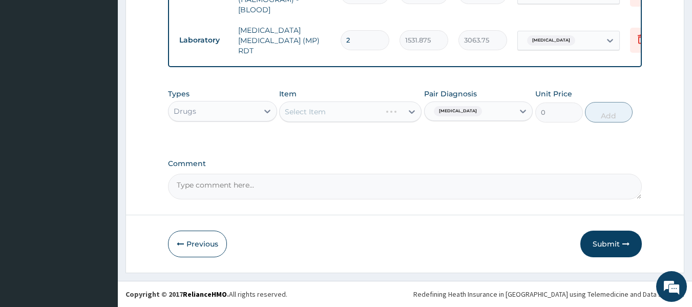
click at [389, 113] on div "Select Item" at bounding box center [350, 111] width 142 height 20
click at [362, 114] on div "Select Item" at bounding box center [350, 111] width 142 height 20
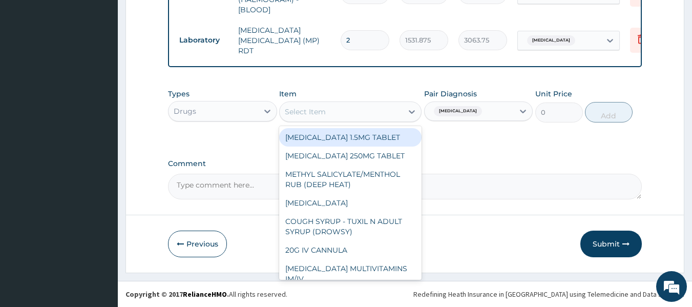
click at [362, 114] on div "Select Item" at bounding box center [341, 111] width 123 height 16
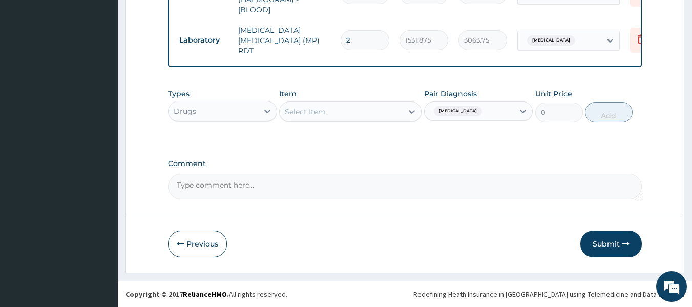
click at [362, 114] on div "Select Item" at bounding box center [341, 111] width 123 height 16
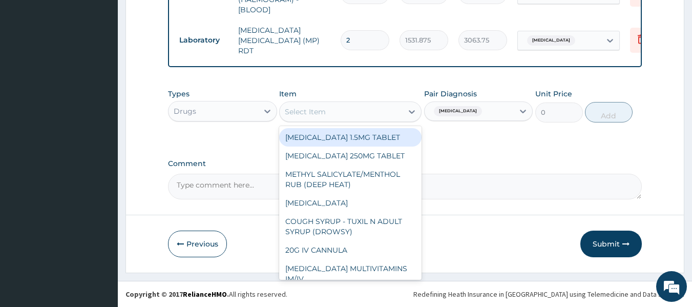
click at [362, 114] on div "Select Item" at bounding box center [341, 111] width 123 height 16
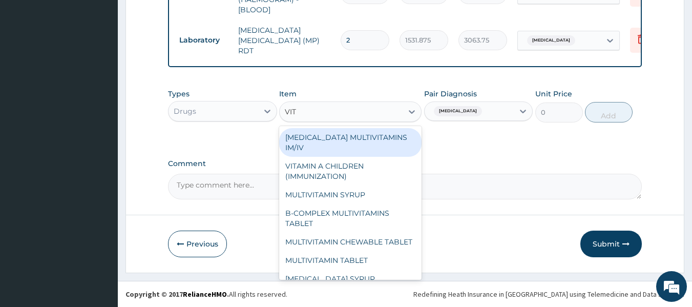
type input "VITA"
click at [372, 213] on div "B-COMPLEX MULTIVITAMINS TABLET" at bounding box center [350, 218] width 142 height 29
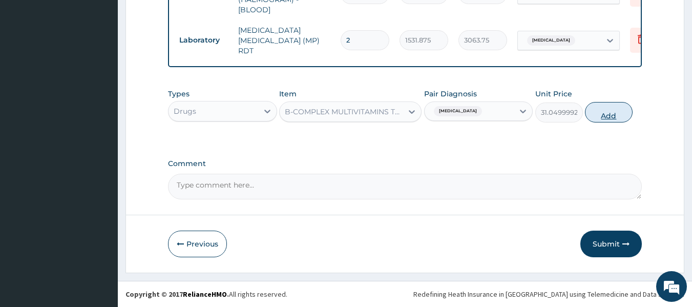
click at [614, 114] on button "Add" at bounding box center [609, 112] width 48 height 20
type input "0"
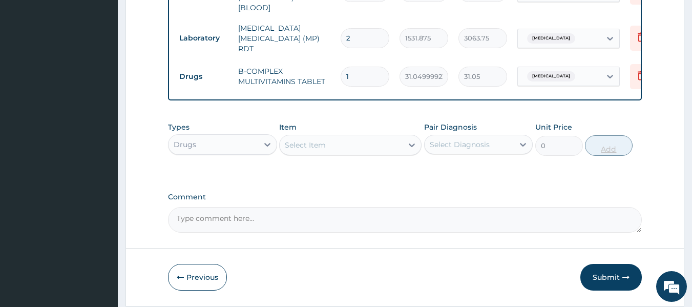
type input "14"
type input "434.70"
type input "14"
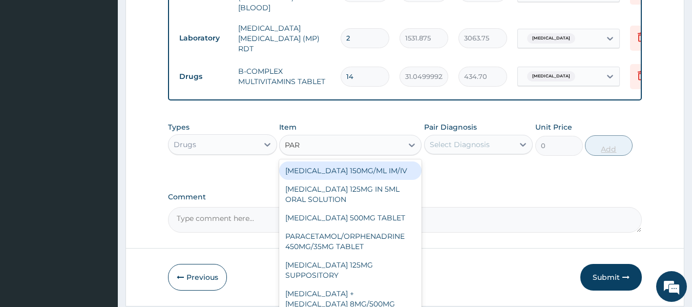
type input "PARA"
click at [380, 215] on div "PARACETAMOL 500MG TABLET" at bounding box center [350, 218] width 142 height 18
type input "30"
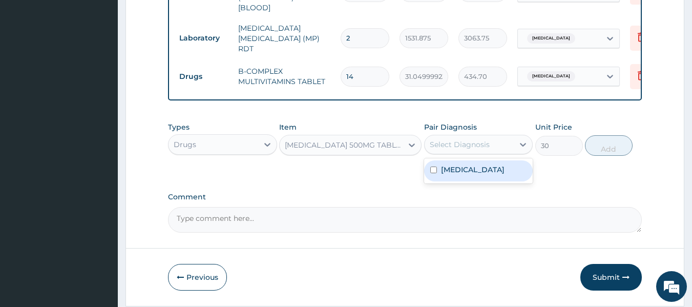
click at [486, 171] on div "Malaria" at bounding box center [478, 170] width 109 height 21
checkbox input "true"
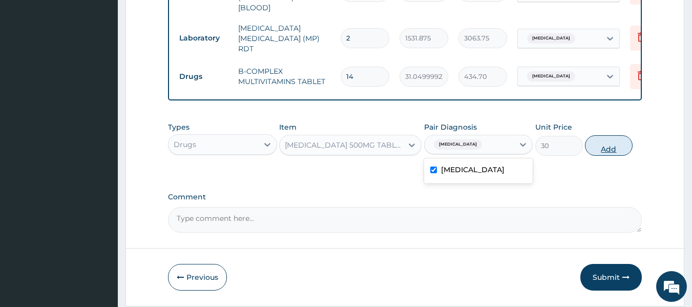
click at [605, 148] on button "Add" at bounding box center [609, 145] width 48 height 20
type input "0"
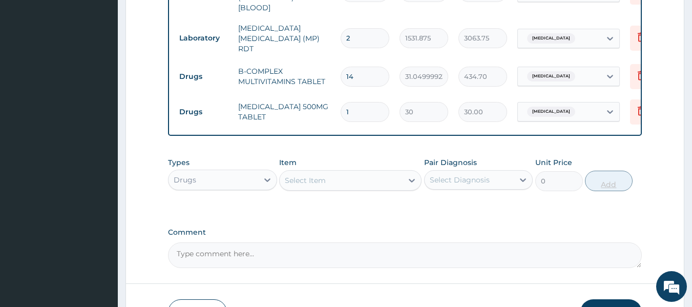
type input "18"
type input "540.00"
type input "18"
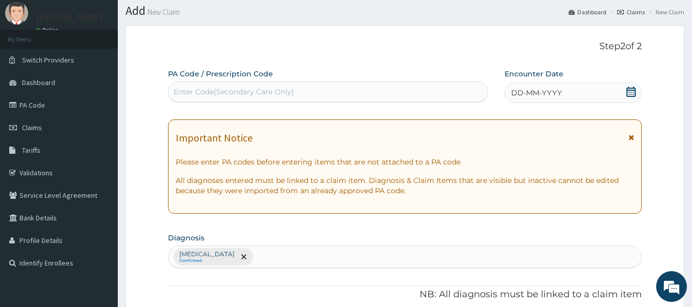
scroll to position [0, 0]
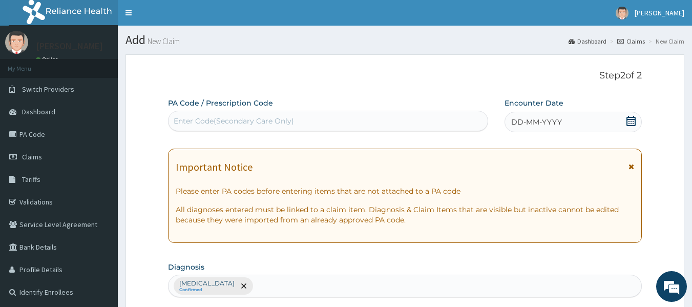
click at [539, 118] on span "DD-MM-YYYY" at bounding box center [536, 122] width 51 height 10
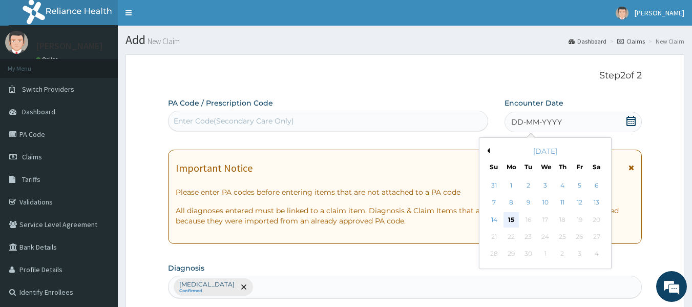
click at [512, 219] on div "15" at bounding box center [511, 219] width 15 height 15
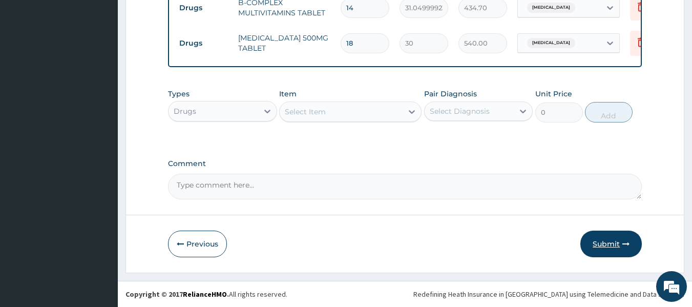
click at [607, 245] on button "Submit" at bounding box center [610, 244] width 61 height 27
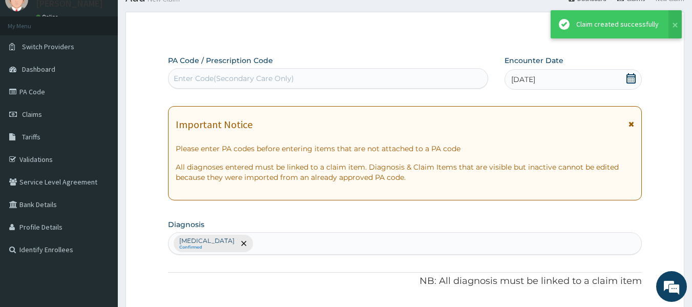
scroll to position [564, 0]
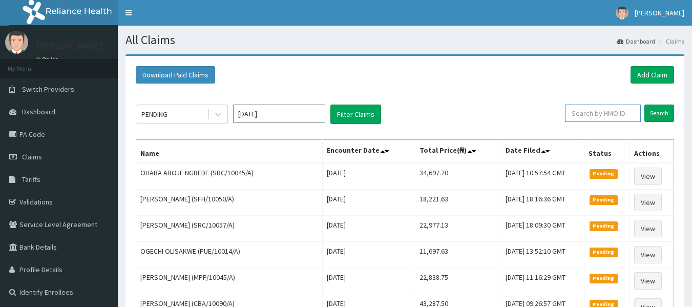
click at [586, 112] on input "text" at bounding box center [603, 113] width 76 height 17
paste input "AET/10087/A"
type input "AET/10087/A"
click at [652, 111] on input "Search" at bounding box center [659, 113] width 30 height 17
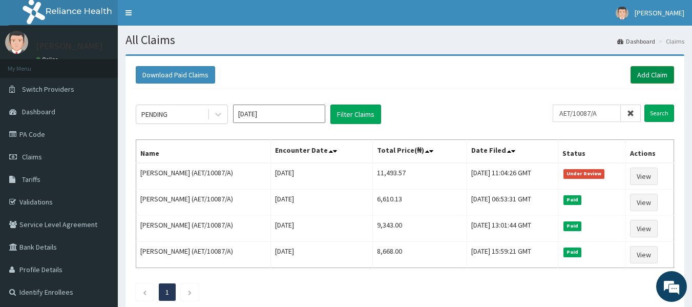
click at [647, 71] on link "Add Claim" at bounding box center [653, 74] width 44 height 17
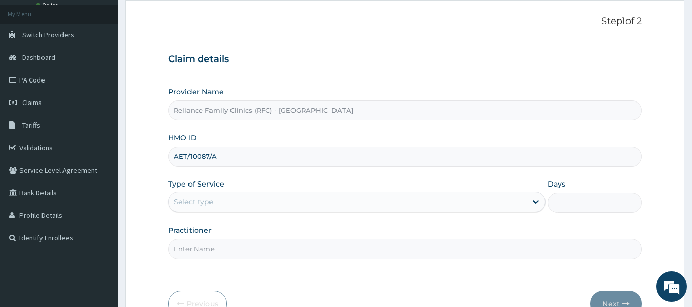
click at [231, 155] on input "AET/10087/A" at bounding box center [405, 157] width 474 height 20
type input "A"
paste input "FIV/10001/A"
type input "FIV/10001/A"
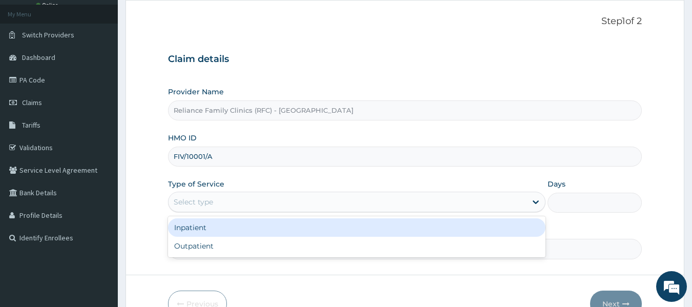
click at [218, 204] on div "Select type" at bounding box center [348, 202] width 358 height 16
click at [216, 251] on div "Outpatient" at bounding box center [357, 246] width 378 height 18
type input "1"
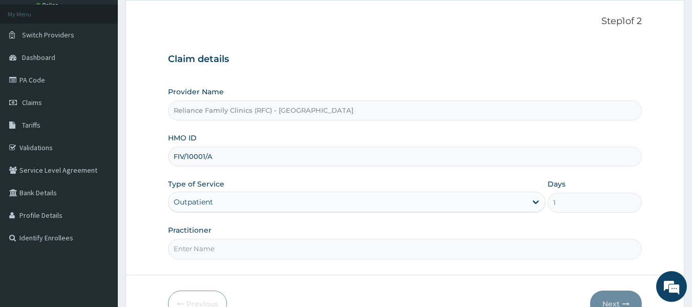
click at [226, 248] on input "Practitioner" at bounding box center [405, 249] width 474 height 20
type input "BUNMI"
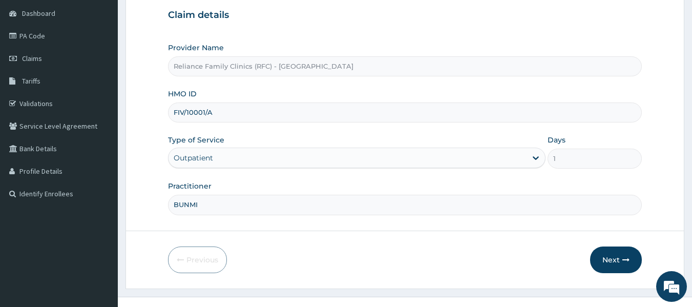
scroll to position [114, 0]
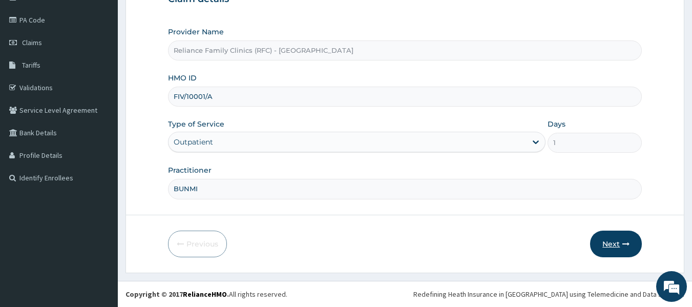
click at [619, 246] on button "Next" at bounding box center [616, 244] width 52 height 27
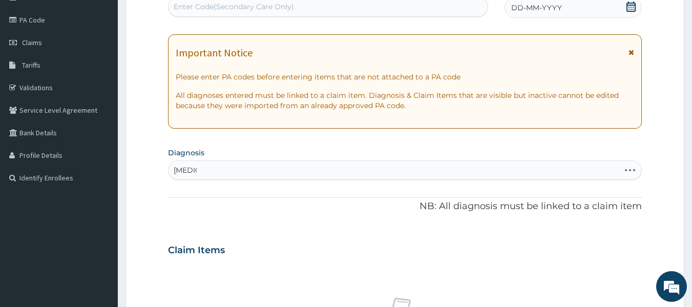
type input "WARTS"
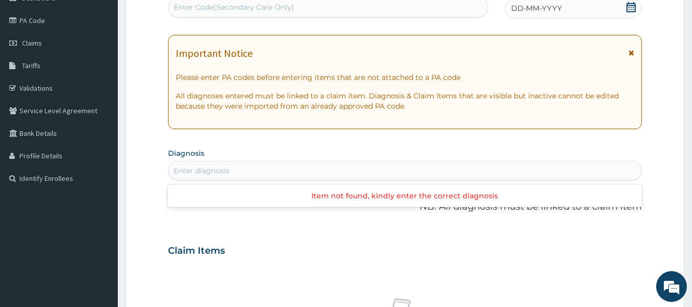
scroll to position [0, 0]
click at [170, 170] on div "Enter diagnosis" at bounding box center [405, 170] width 473 height 16
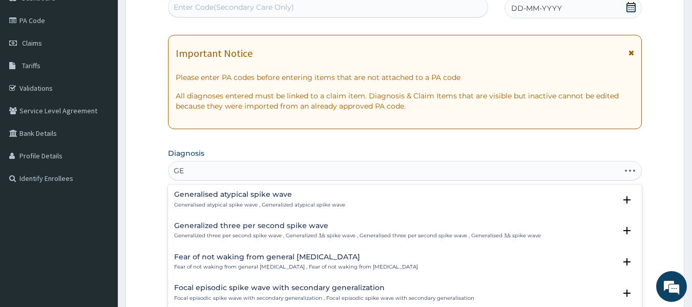
type input "G"
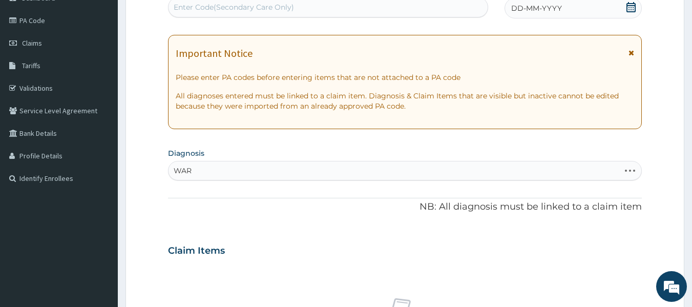
type input "WART"
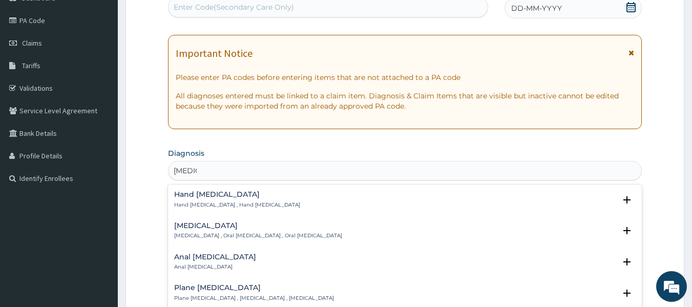
click at [237, 198] on div "Hand wart Hand wart , Hand warts" at bounding box center [405, 200] width 462 height 18
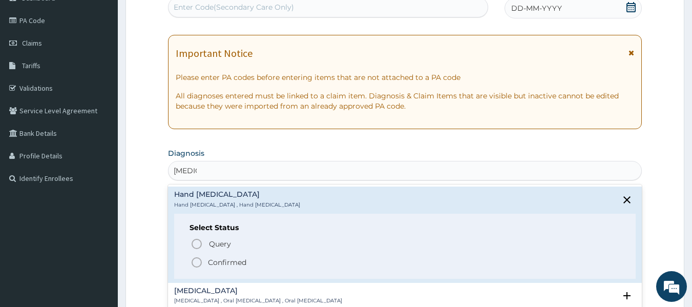
click at [224, 265] on p "Confirmed" at bounding box center [227, 262] width 38 height 10
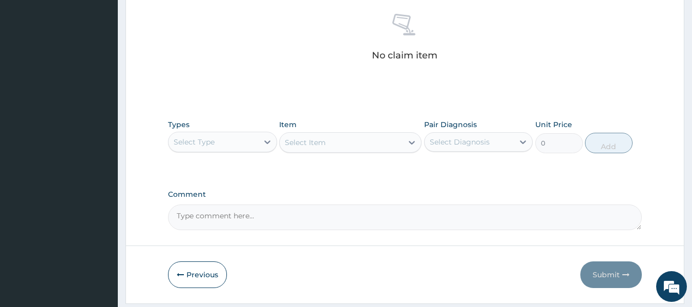
scroll to position [401, 0]
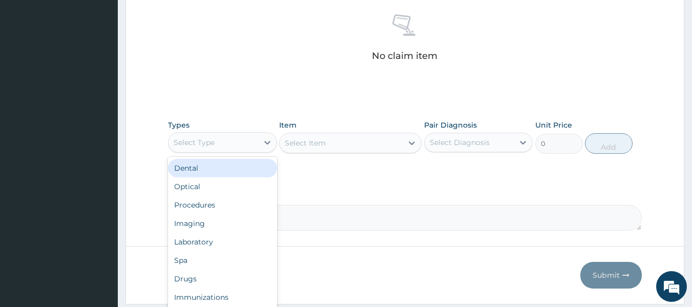
click at [221, 145] on div "Select Type" at bounding box center [214, 142] width 90 height 16
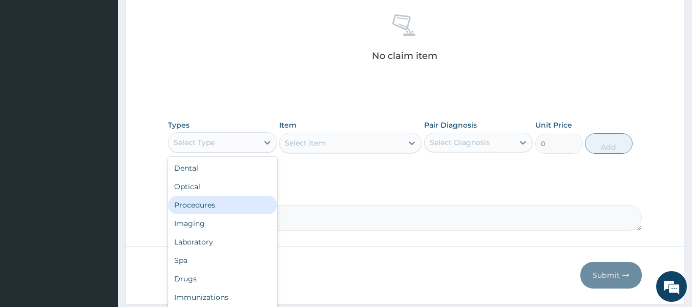
click at [214, 205] on div "Procedures" at bounding box center [222, 205] width 109 height 18
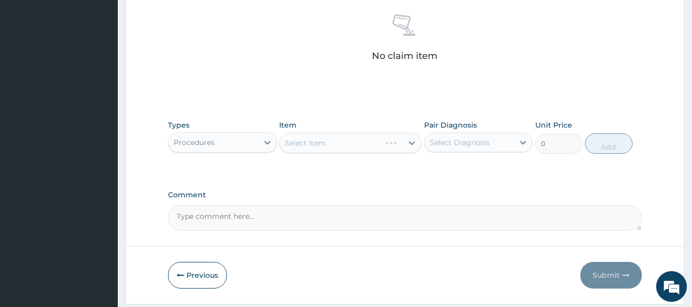
click at [363, 140] on div "Select Item" at bounding box center [350, 143] width 142 height 20
click at [498, 175] on div "Hand wart" at bounding box center [478, 168] width 109 height 21
checkbox input "true"
click at [375, 144] on div "Select Item" at bounding box center [350, 143] width 142 height 20
click at [364, 147] on div "Select Item" at bounding box center [350, 143] width 142 height 20
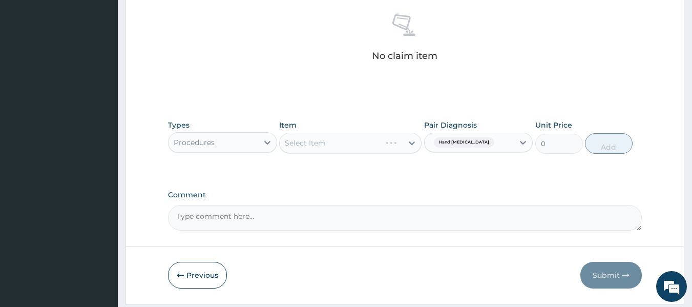
click at [355, 139] on div "Select Item" at bounding box center [350, 143] width 142 height 20
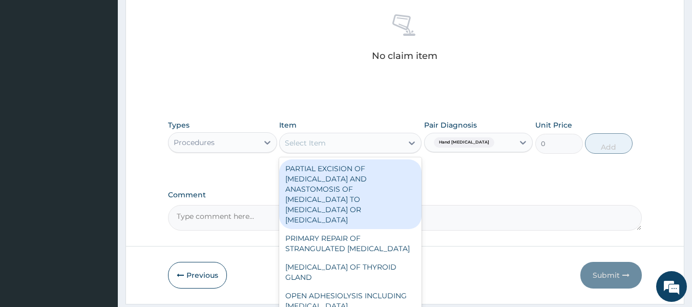
click at [356, 147] on div "Select Item" at bounding box center [341, 143] width 123 height 16
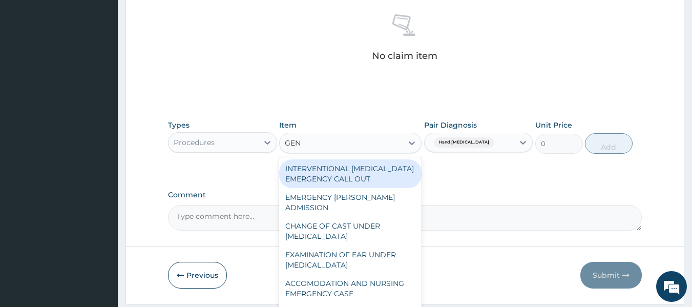
type input "GENE"
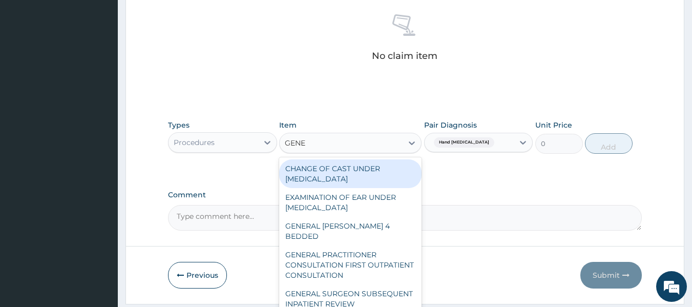
click at [352, 254] on div "GENERAL PRACTITIONER CONSULTATION FIRST OUTPATIENT CONSULTATION" at bounding box center [350, 264] width 142 height 39
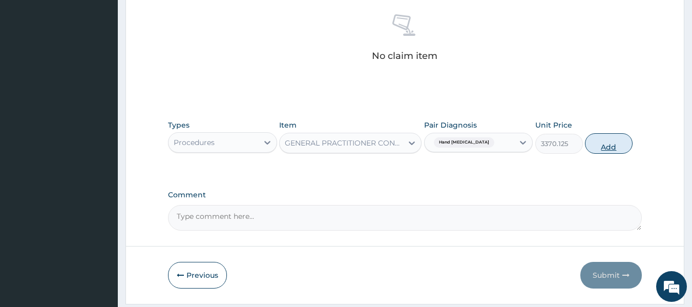
click at [608, 146] on button "Add" at bounding box center [609, 143] width 48 height 20
type input "0"
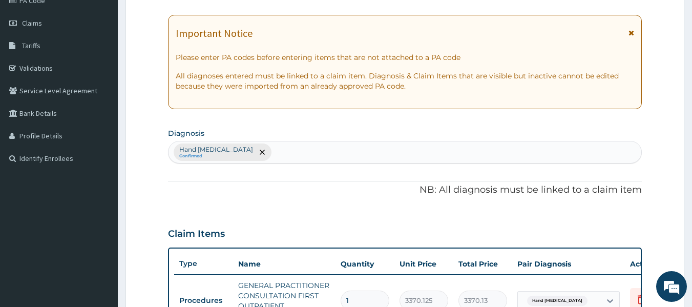
scroll to position [0, 0]
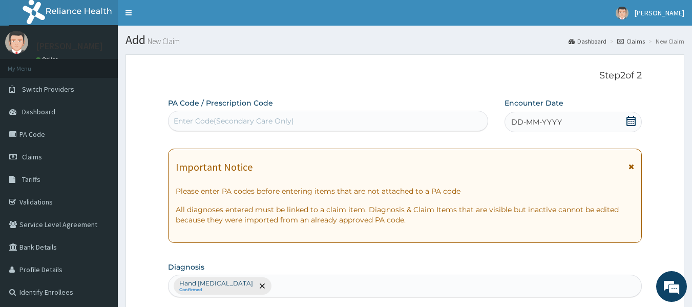
click at [518, 121] on span "DD-MM-YYYY" at bounding box center [536, 122] width 51 height 10
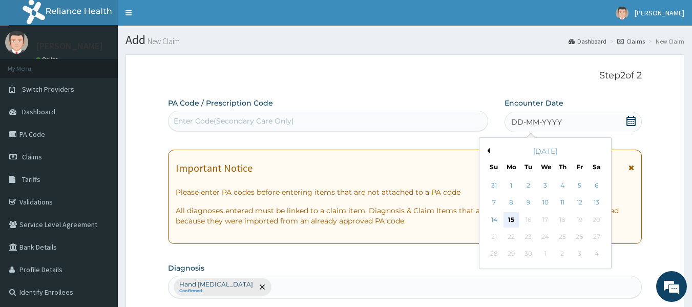
click at [512, 220] on div "15" at bounding box center [511, 219] width 15 height 15
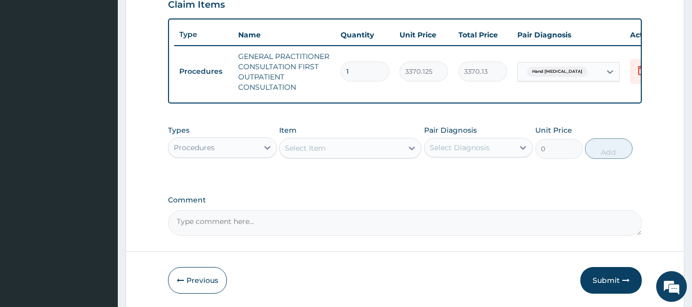
scroll to position [407, 0]
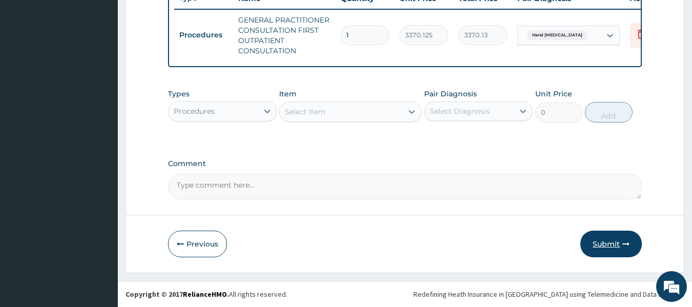
click at [605, 242] on button "Submit" at bounding box center [610, 244] width 61 height 27
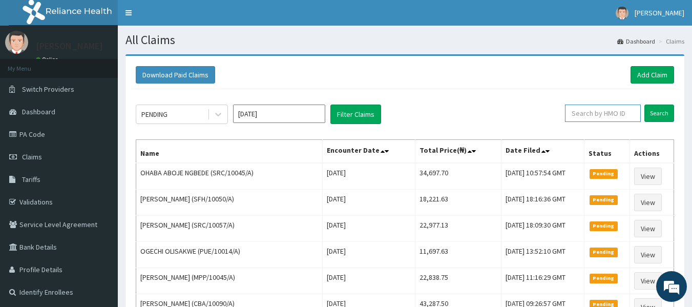
click at [593, 116] on input "text" at bounding box center [603, 113] width 76 height 17
paste input "FIV/10001/A"
type input "FIV/10001/A"
click at [659, 110] on input "Search" at bounding box center [659, 113] width 30 height 17
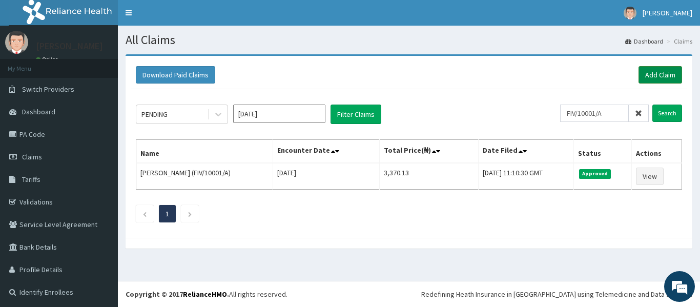
click at [650, 76] on link "Add Claim" at bounding box center [660, 74] width 44 height 17
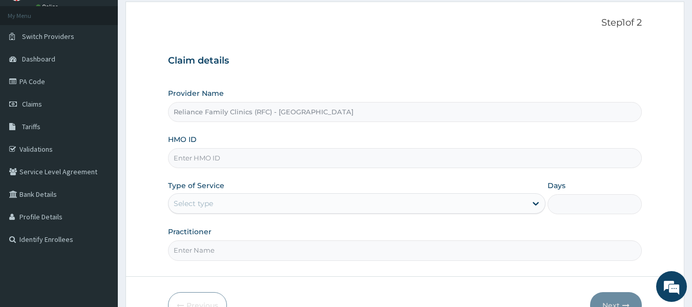
scroll to position [47, 0]
